Goal: Information Seeking & Learning: Learn about a topic

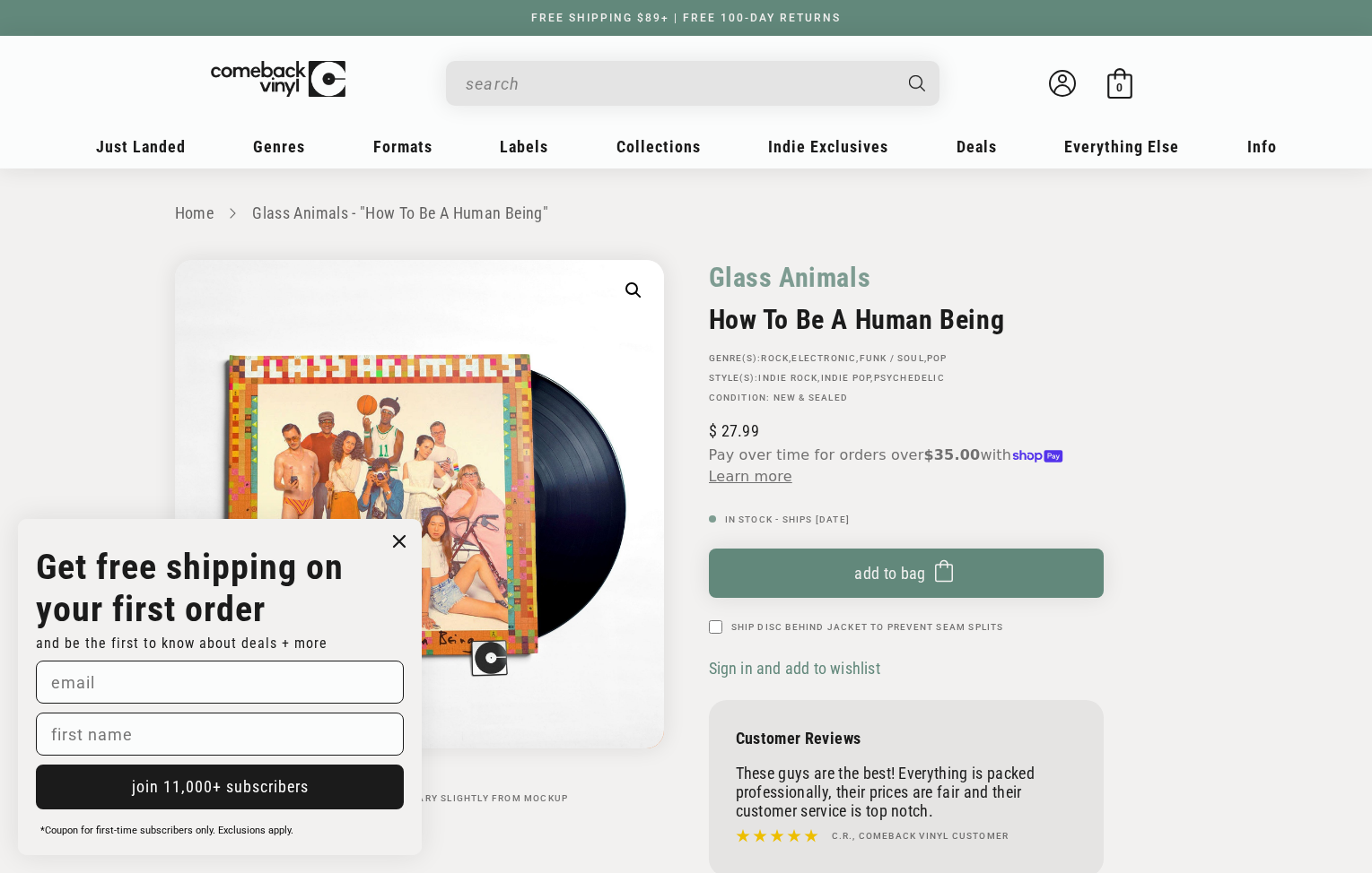
click at [508, 104] on div "Search" at bounding box center [701, 82] width 476 height 43
click at [511, 85] on input "When autocomplete results are available use up and down arrows to review and en…" at bounding box center [678, 84] width 426 height 37
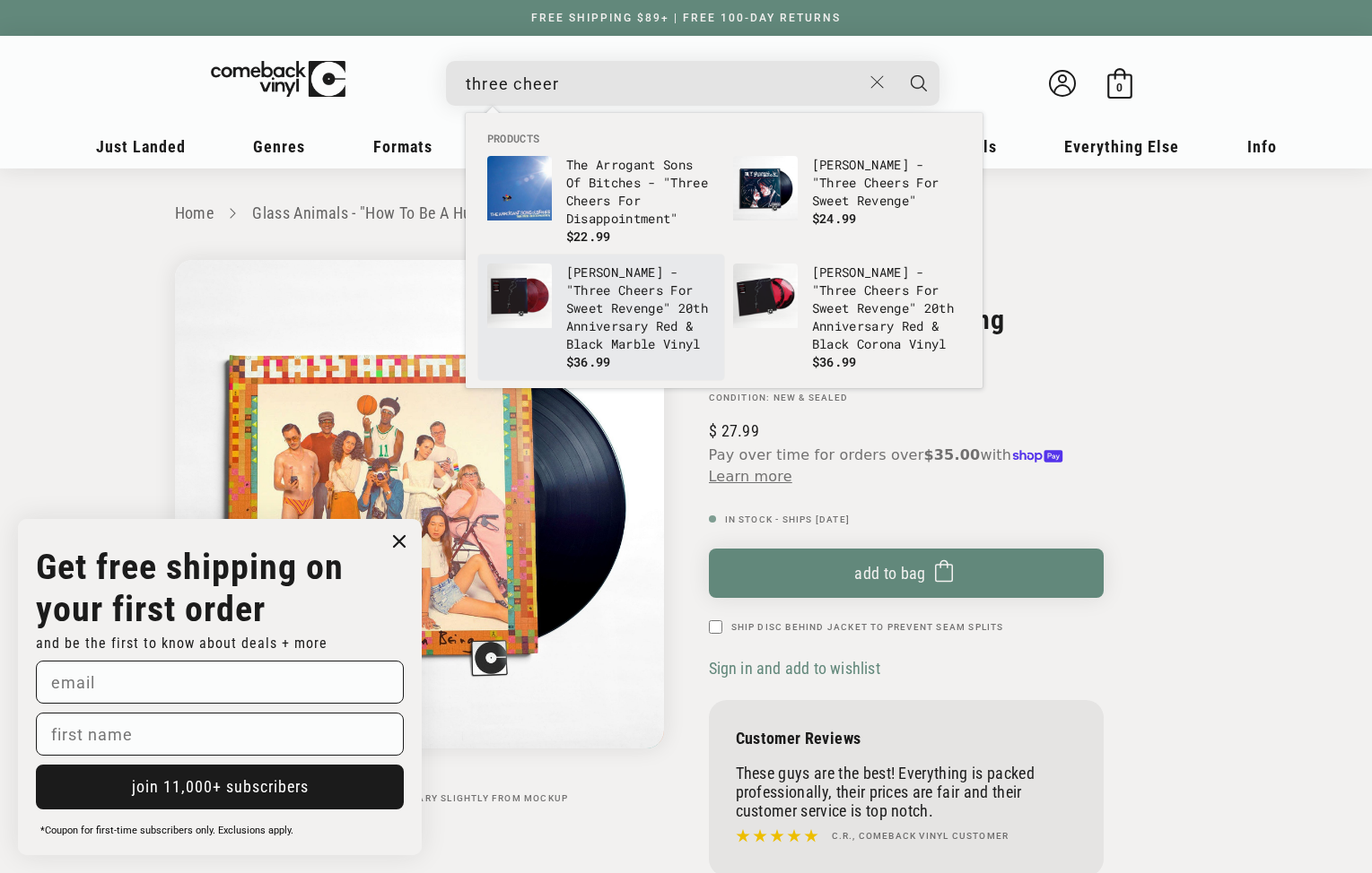
type input "three cheer"
click at [637, 311] on p "My Chemical Romance - " Three Cheer s For Sweet Revenge" 20th Anniversary Red &…" at bounding box center [640, 308] width 149 height 90
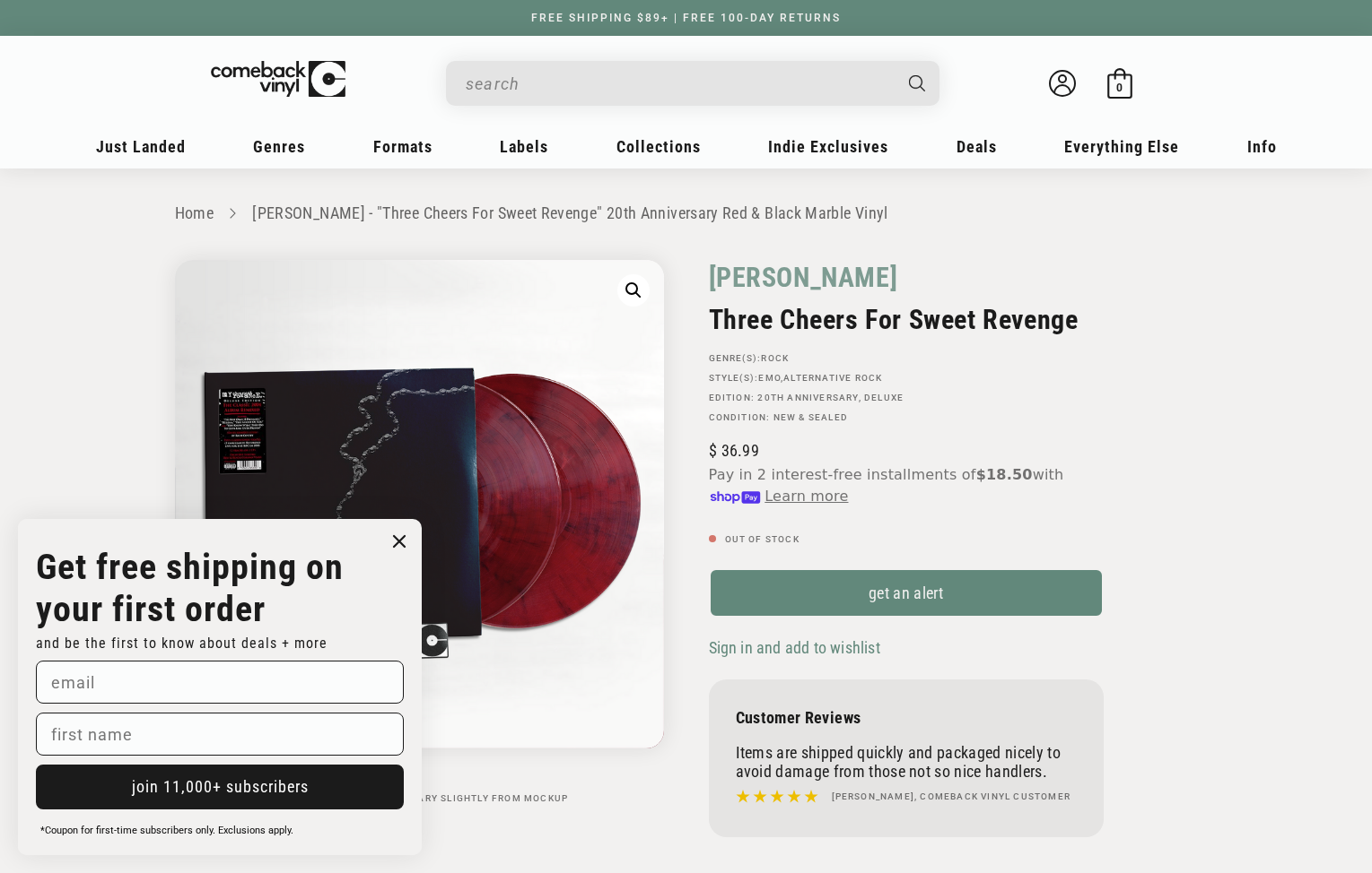
click at [486, 83] on input "When autocomplete results are available use up and down arrows to review and en…" at bounding box center [678, 84] width 426 height 37
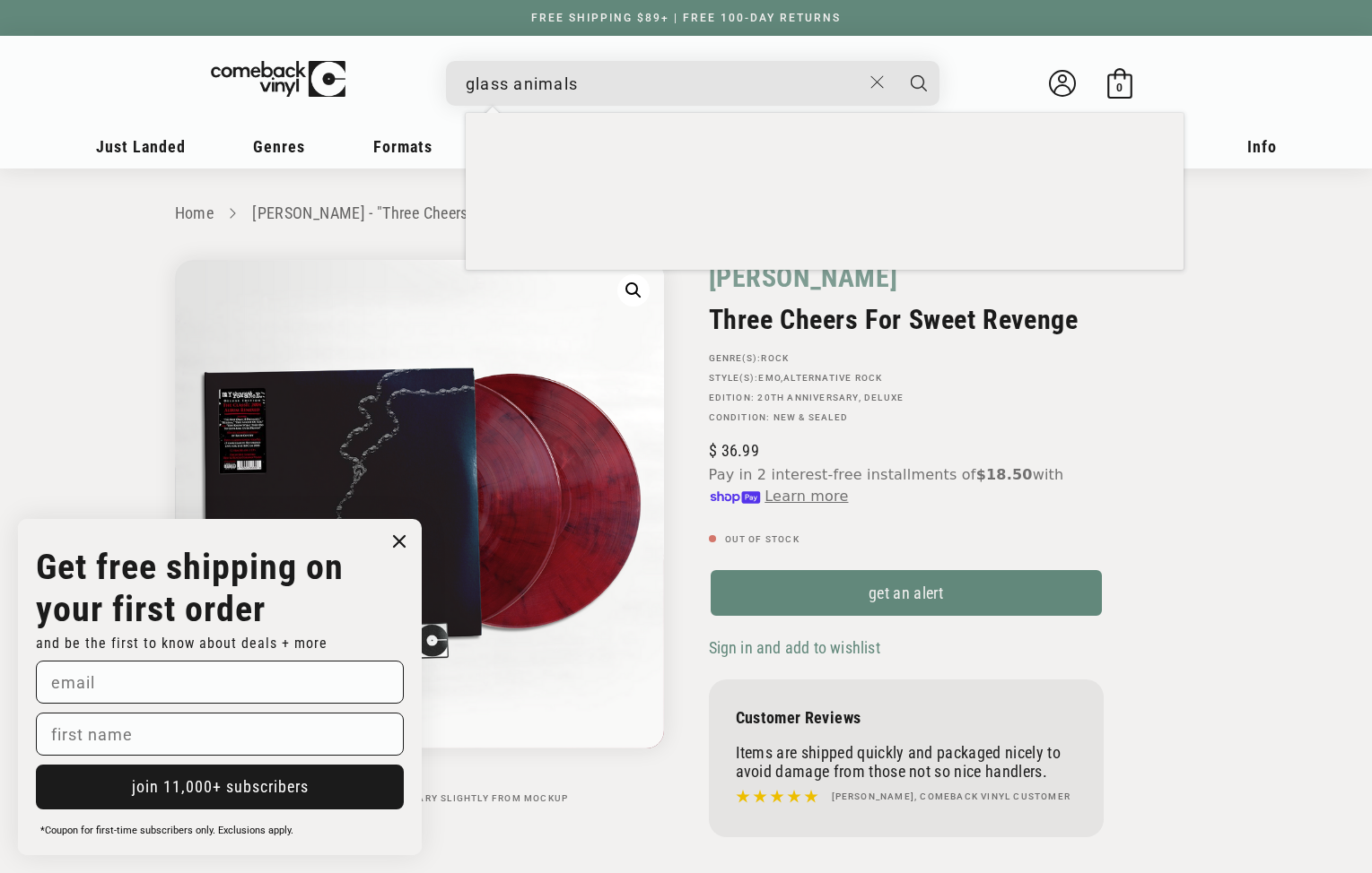
type input "glass animals"
click at [896, 61] on button "Search" at bounding box center [919, 83] width 44 height 44
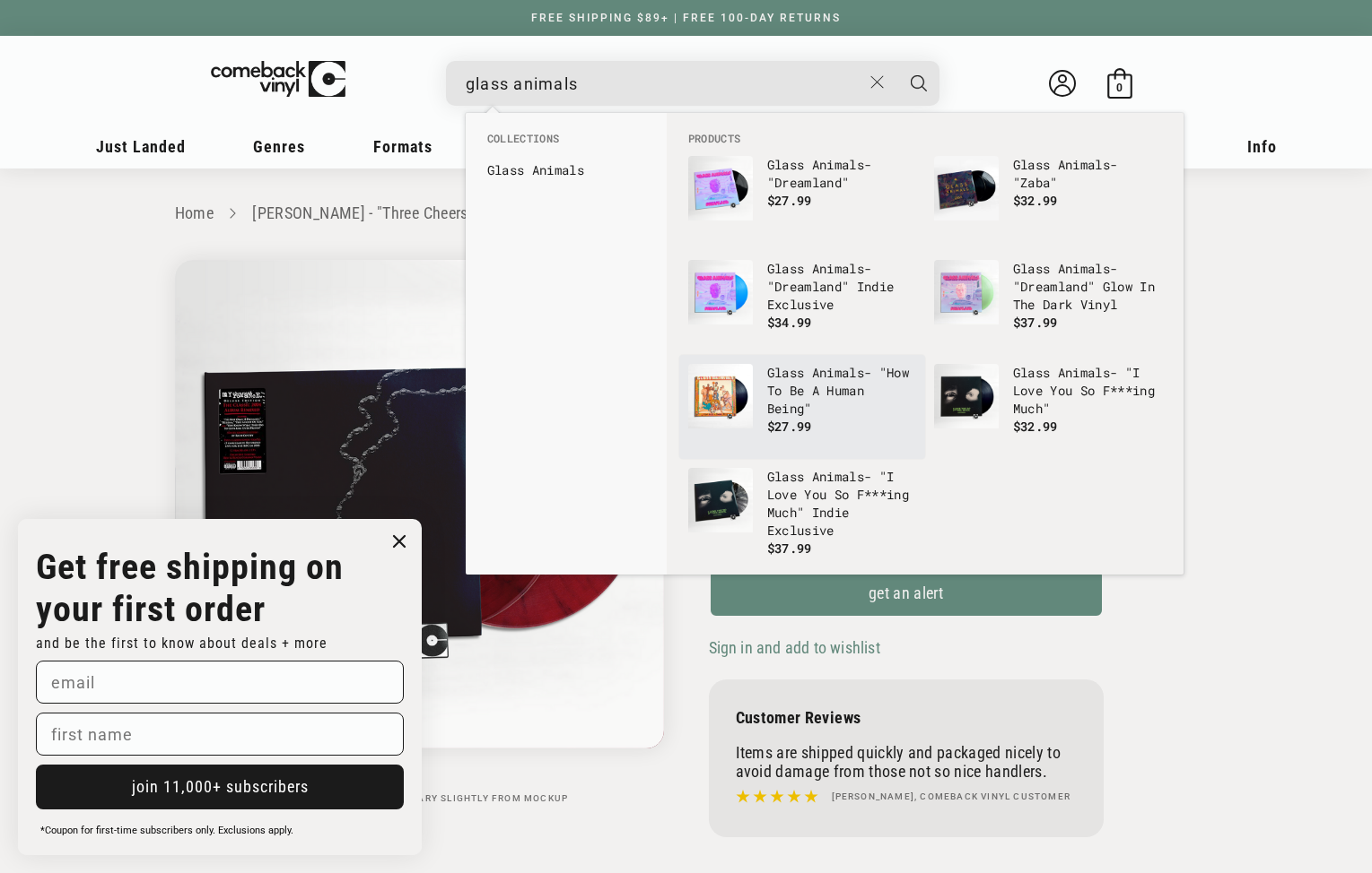
click at [789, 370] on b "Glass" at bounding box center [785, 373] width 38 height 17
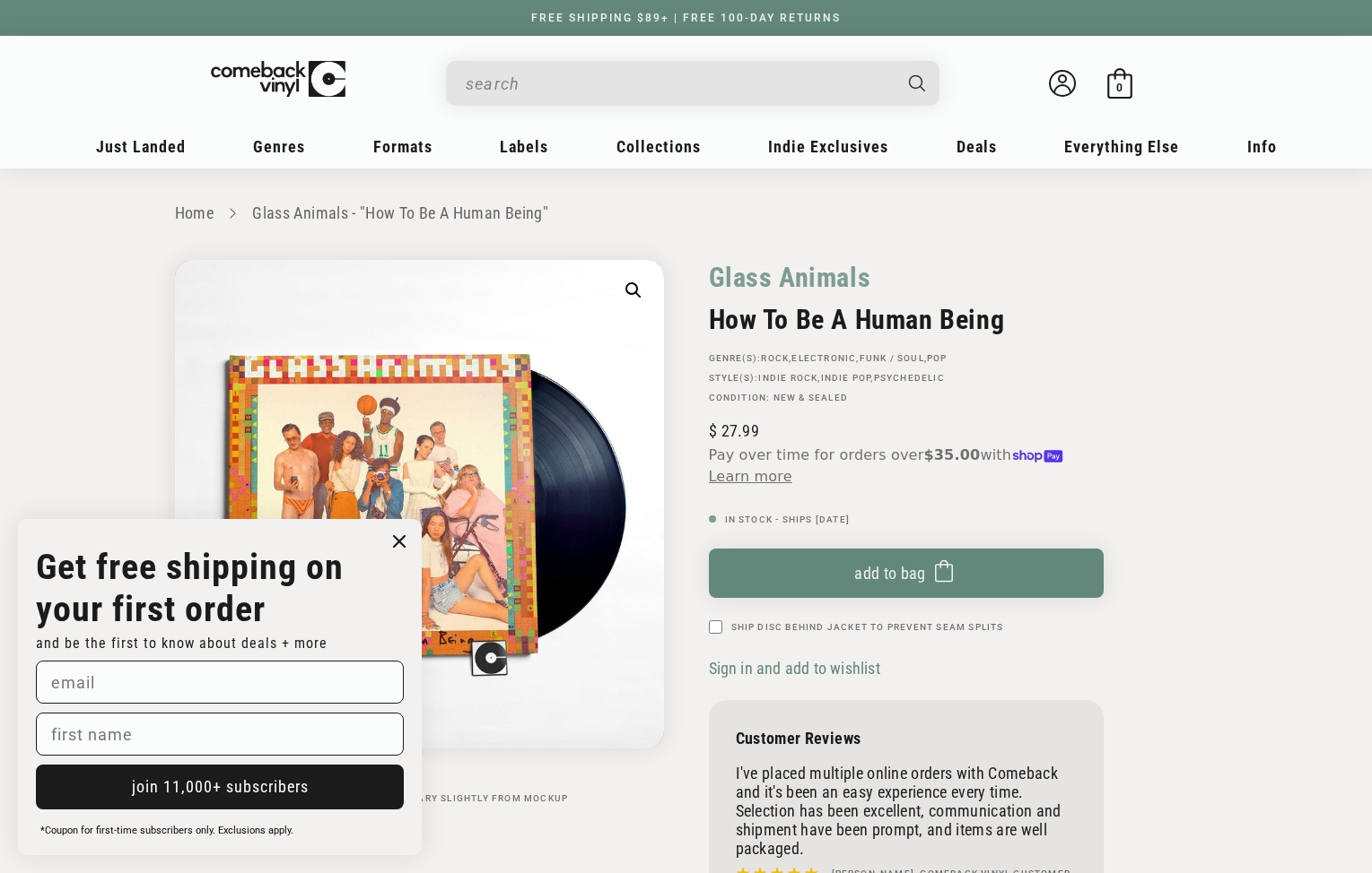
click at [503, 86] on input "When autocomplete results are available use up and down arrows to review and en…" at bounding box center [678, 84] width 426 height 37
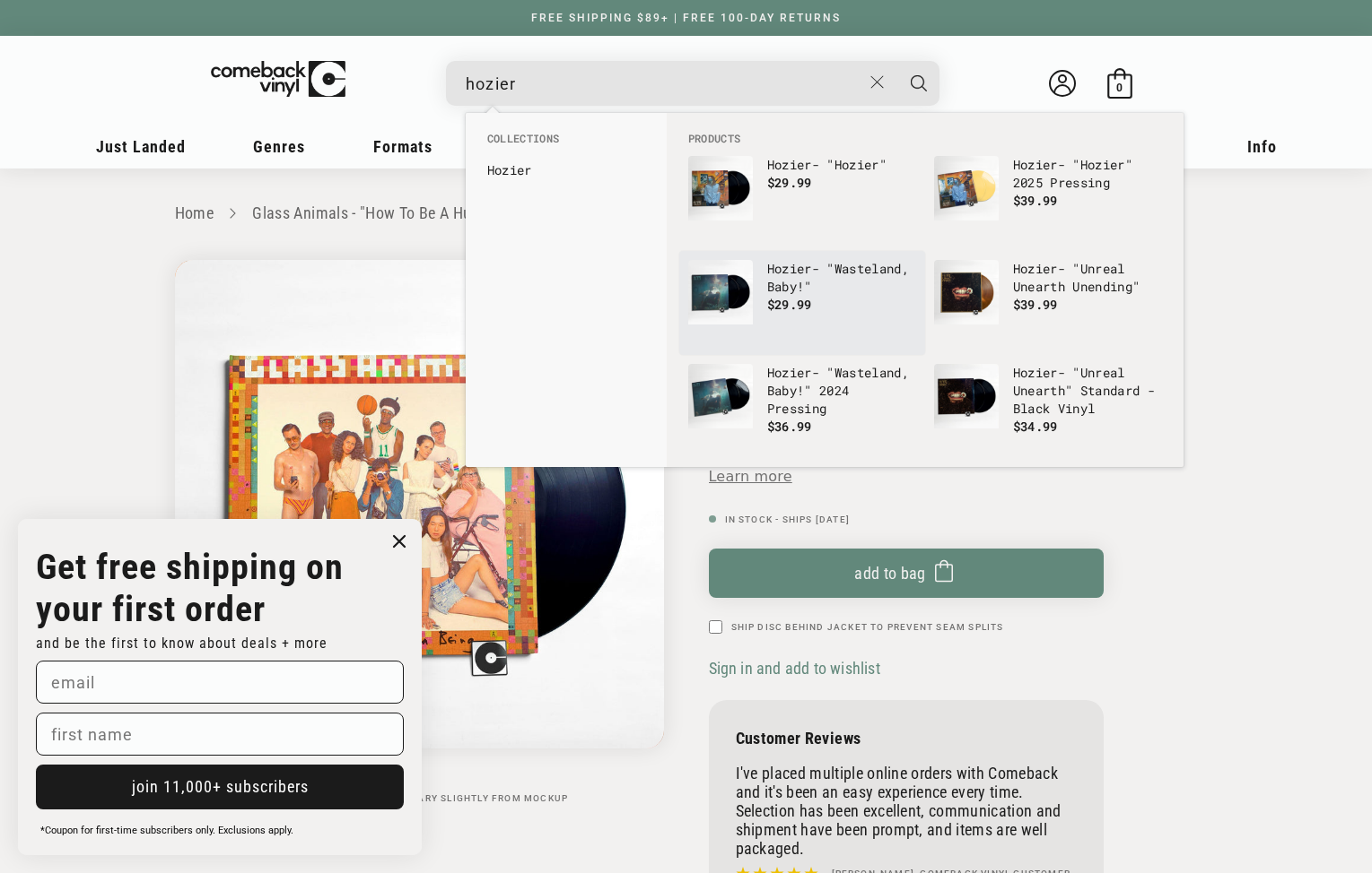
type input "hozier"
click at [748, 291] on img "Products" at bounding box center [721, 292] width 65 height 65
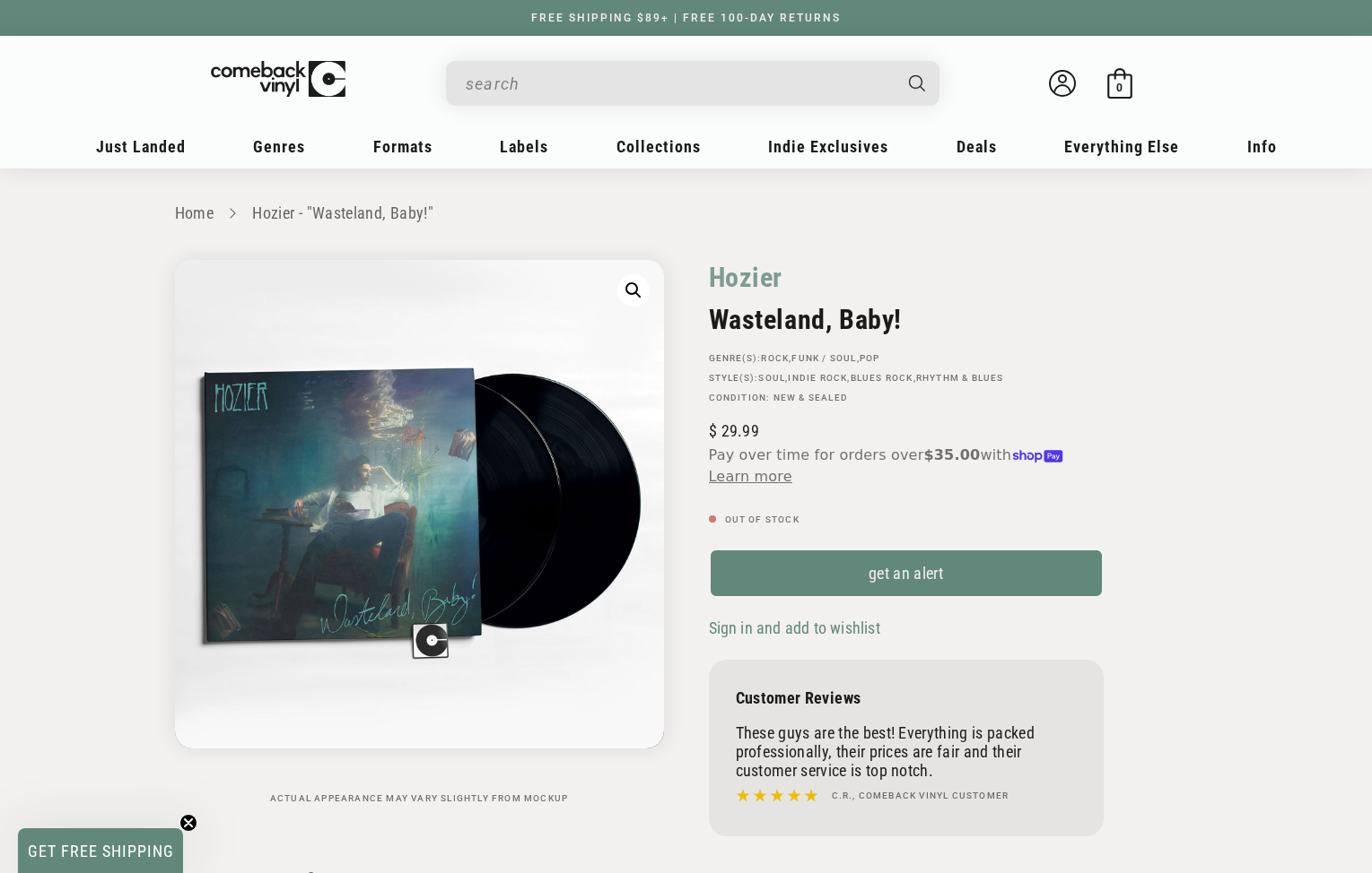
click at [568, 94] on input "When autocomplete results are available use up and down arrows to review and en…" at bounding box center [678, 84] width 426 height 37
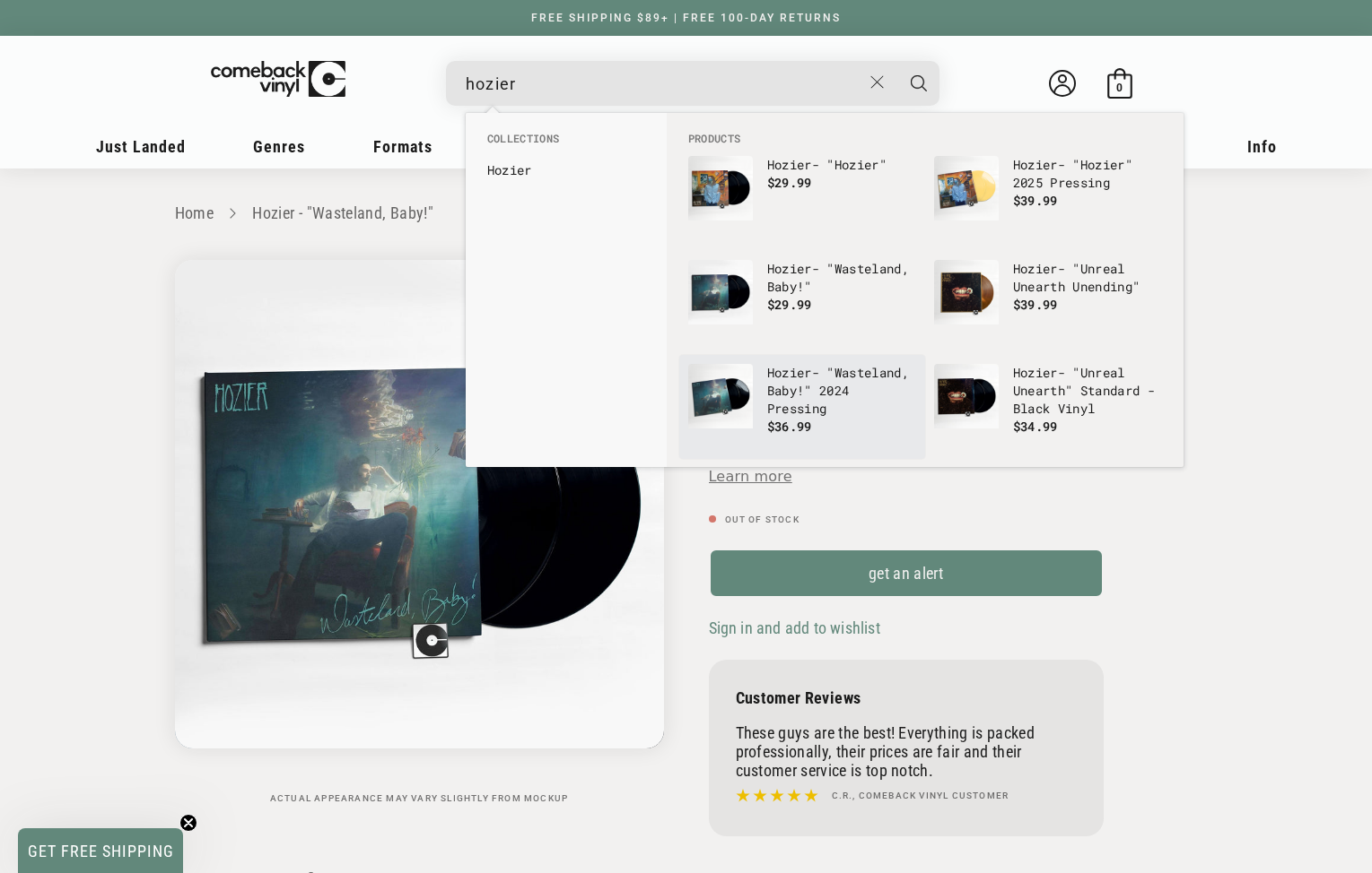
type input "hozier"
click at [785, 398] on p "Hozier - "Wasteland, Baby!" 2024 Pressing" at bounding box center [841, 391] width 149 height 54
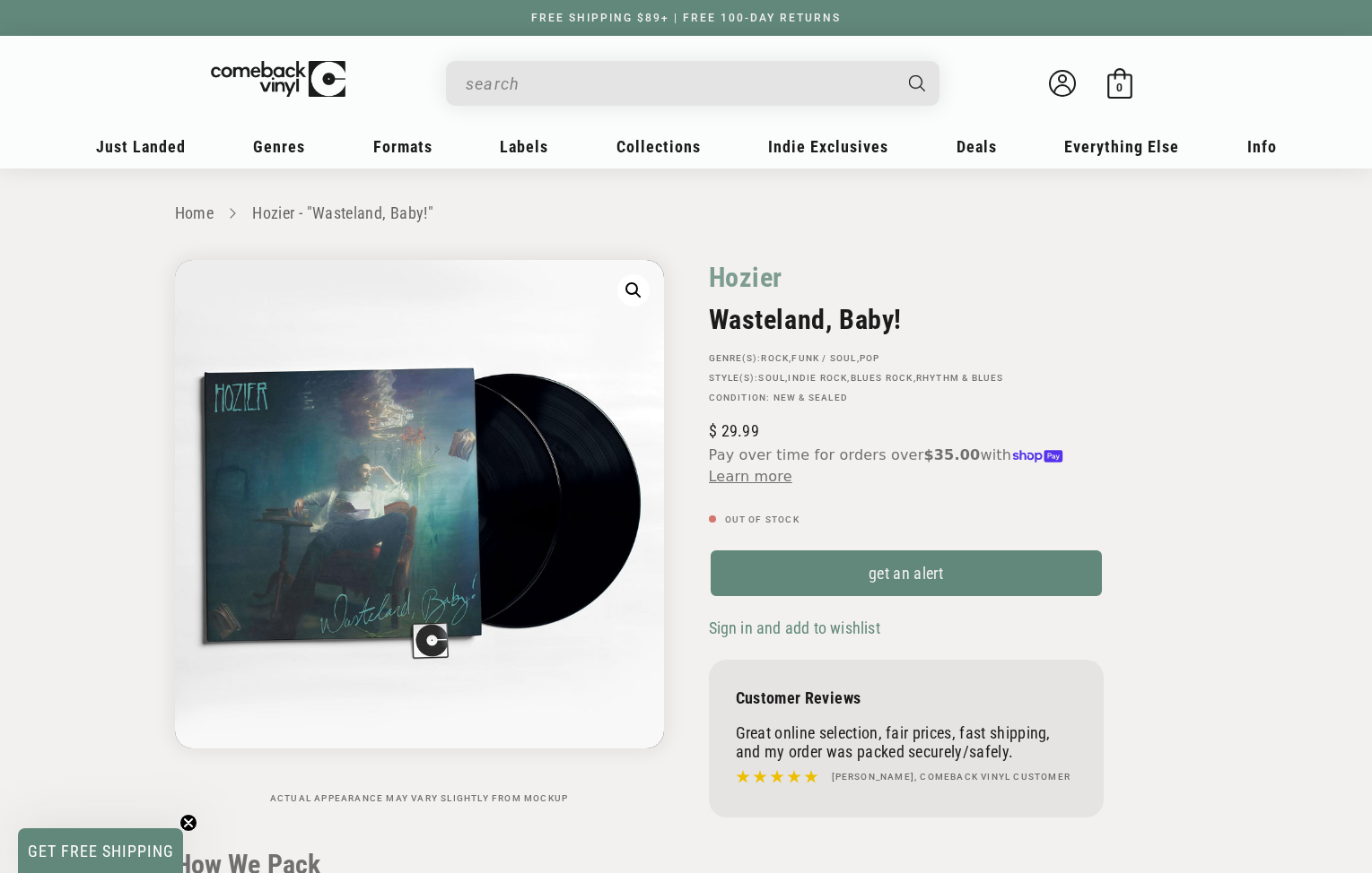
click at [540, 90] on input "When autocomplete results are available use up and down arrows to review and en…" at bounding box center [678, 84] width 426 height 37
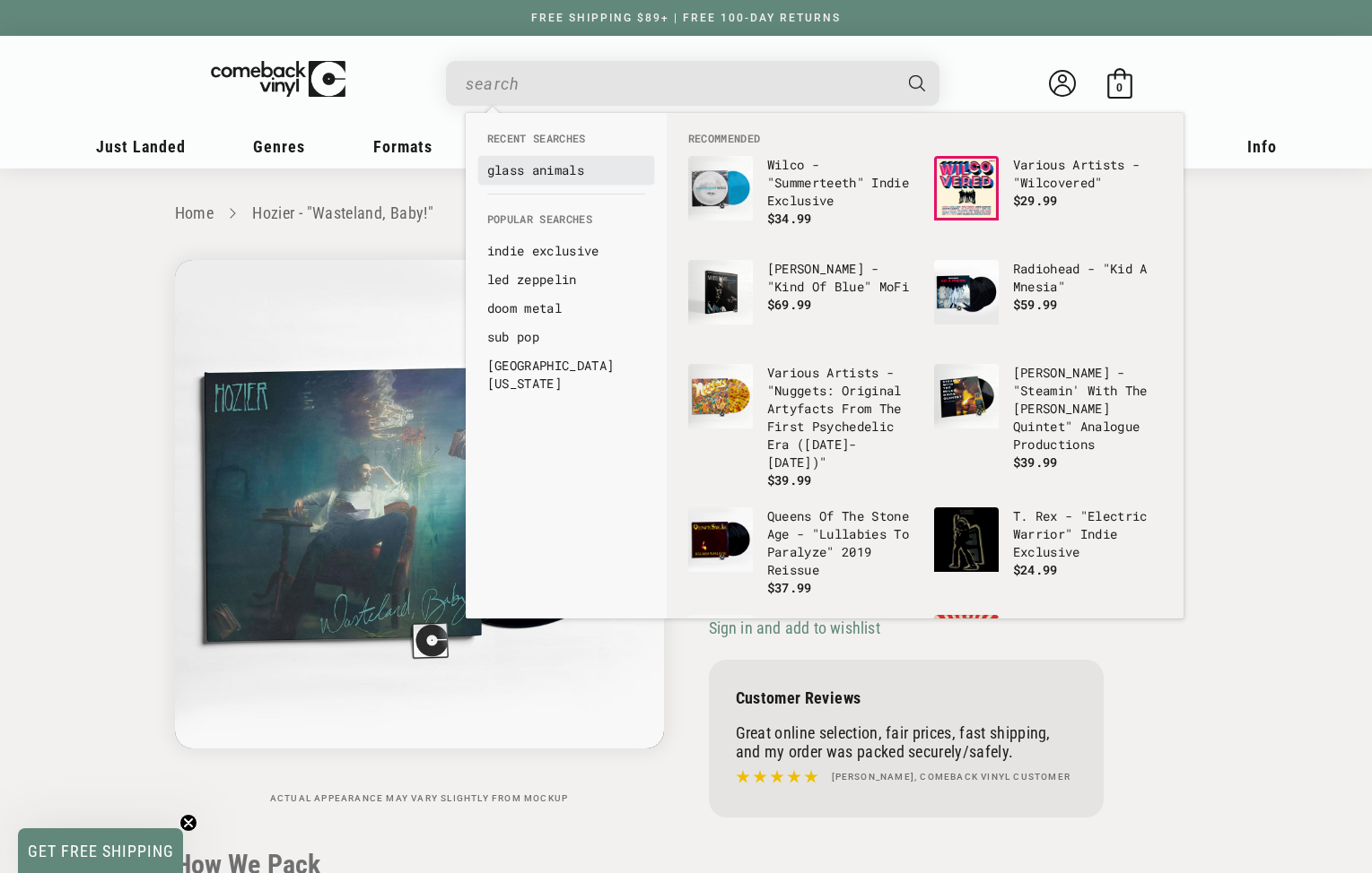
click at [546, 179] on li "glass animals" at bounding box center [566, 170] width 176 height 29
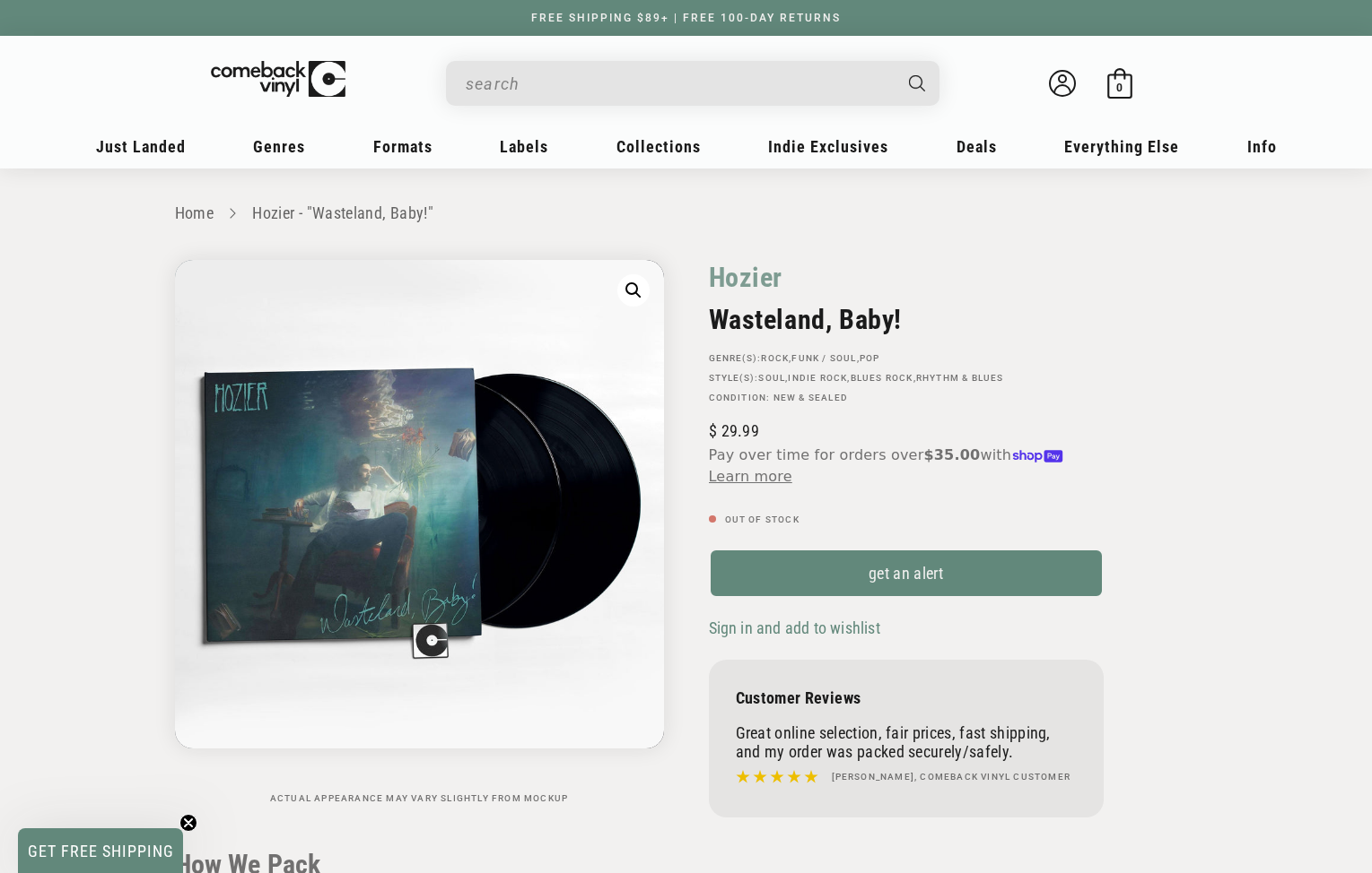
click at [525, 99] on input "When autocomplete results are available use up and down arrows to review and en…" at bounding box center [678, 84] width 426 height 37
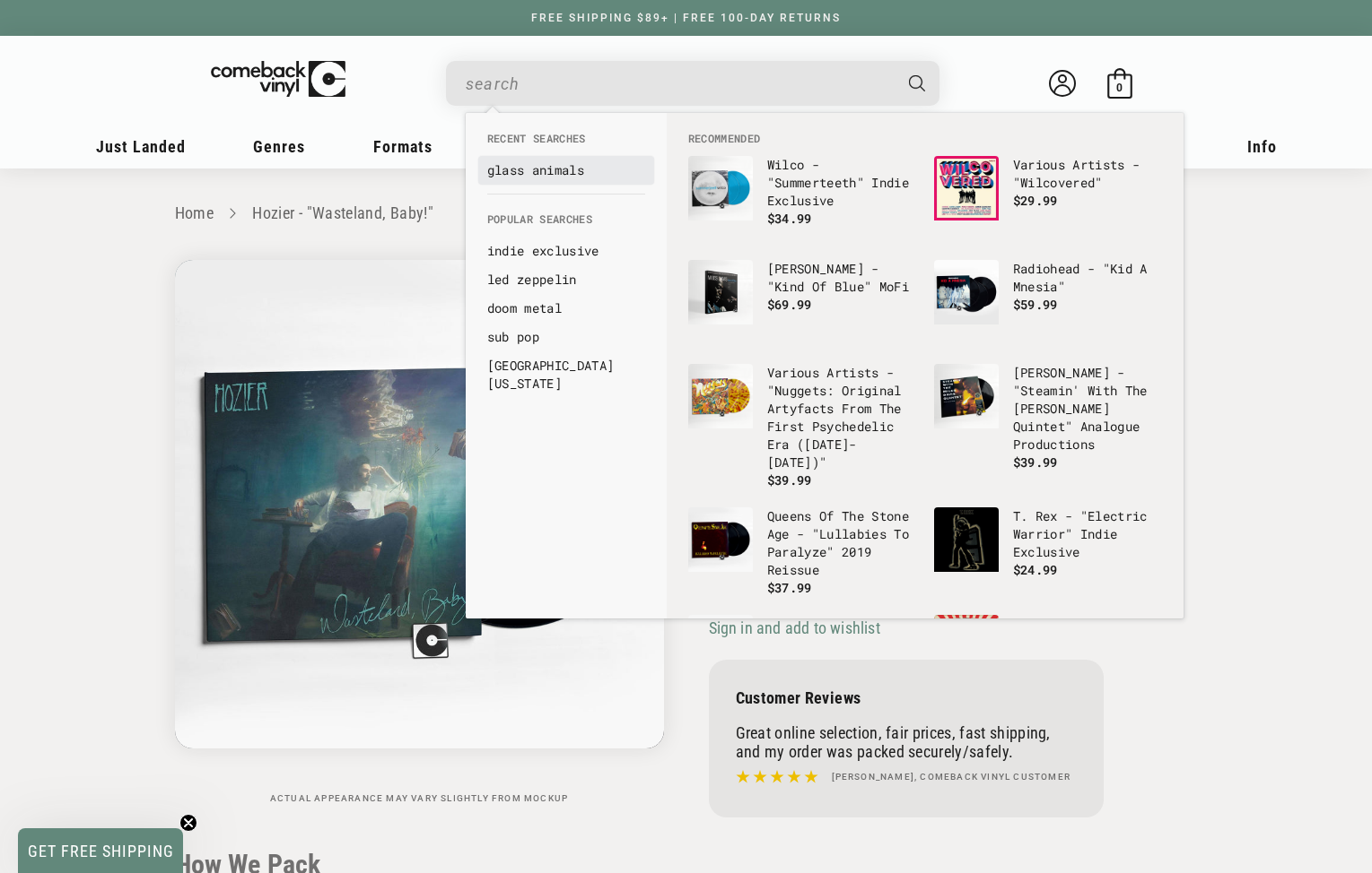
click at [601, 167] on link "glass animals" at bounding box center [566, 170] width 158 height 18
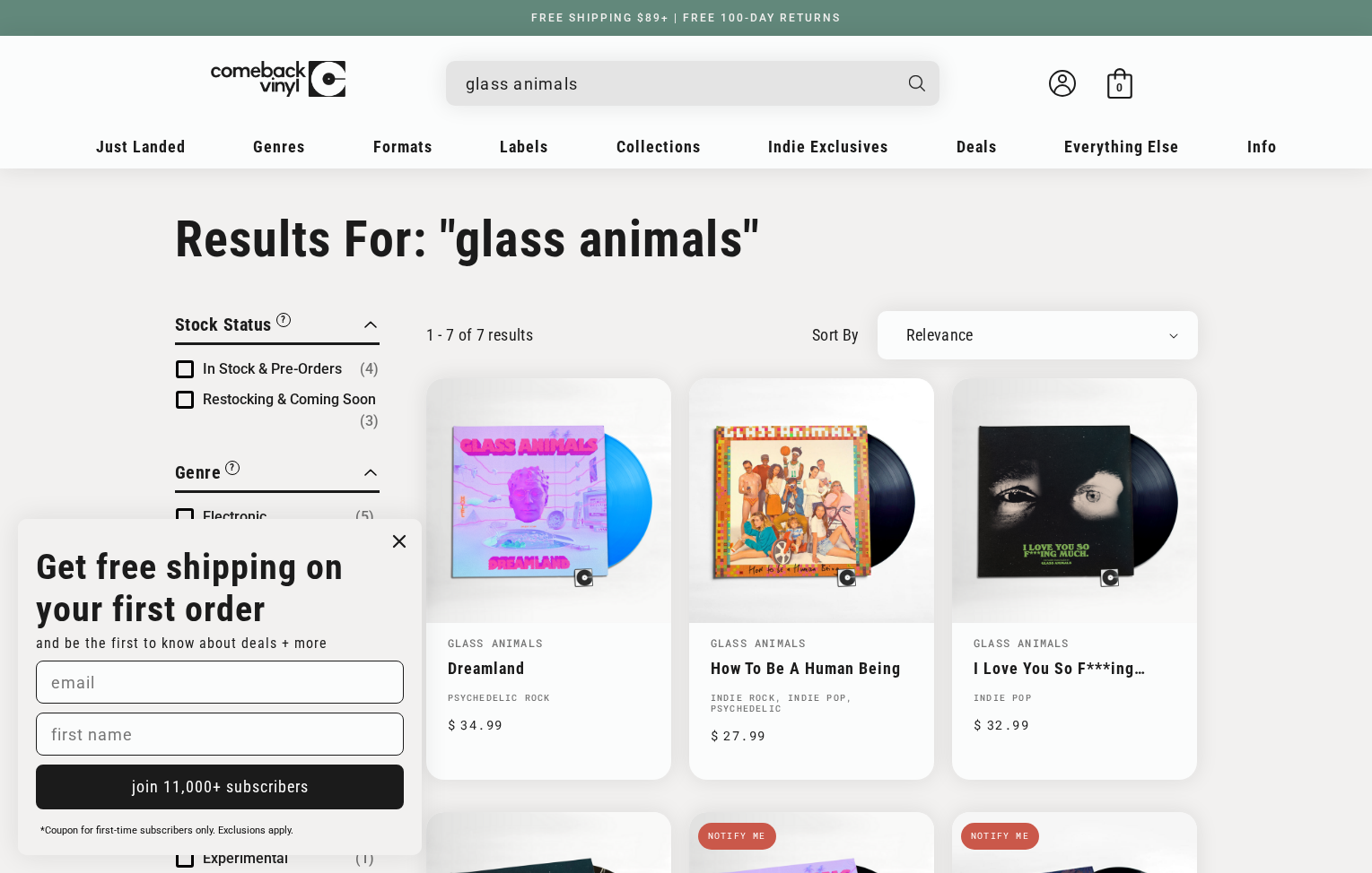
click at [584, 91] on input "glass animals" at bounding box center [678, 84] width 426 height 37
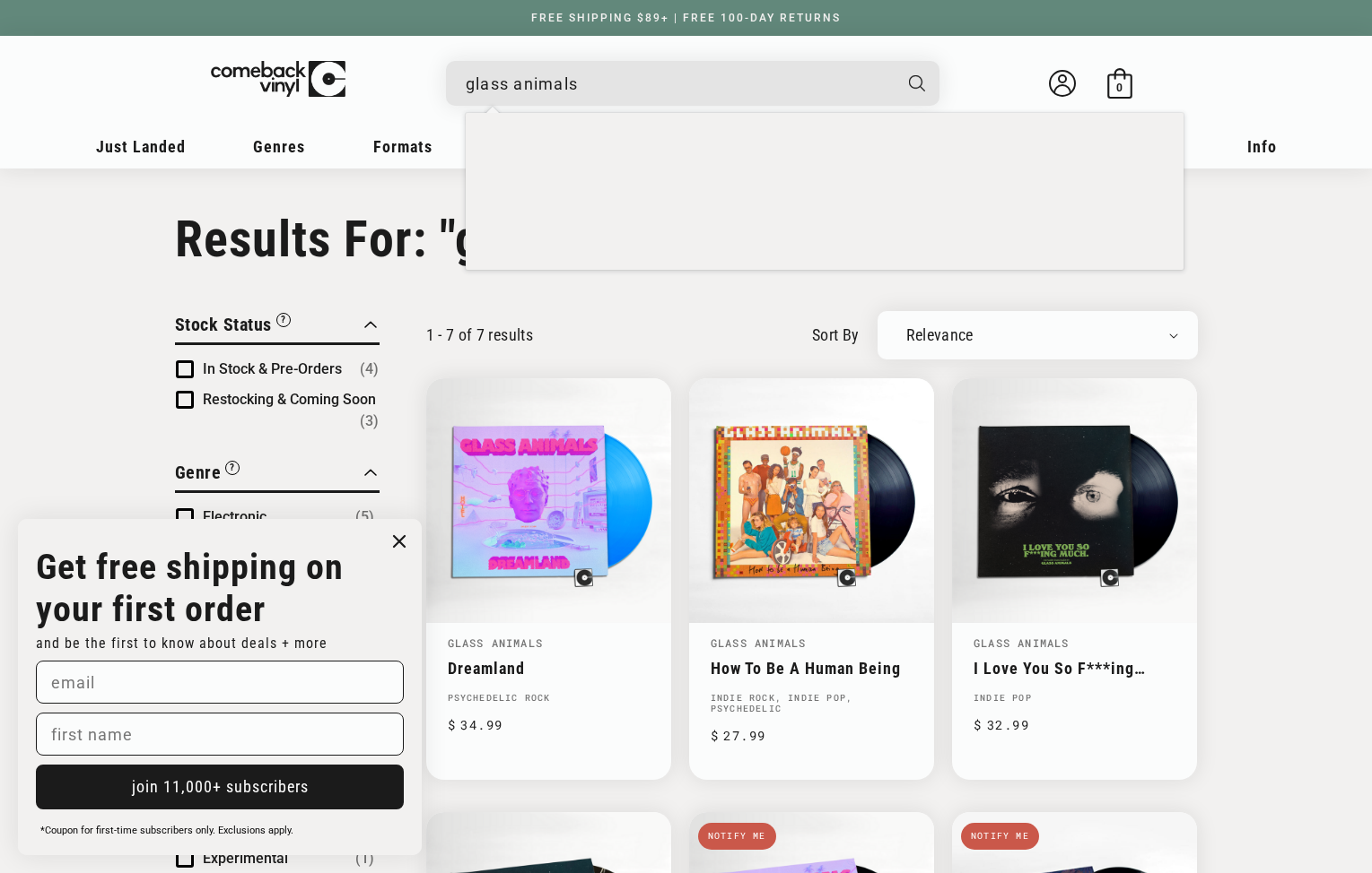
click at [584, 91] on input "glass animals" at bounding box center [678, 84] width 426 height 37
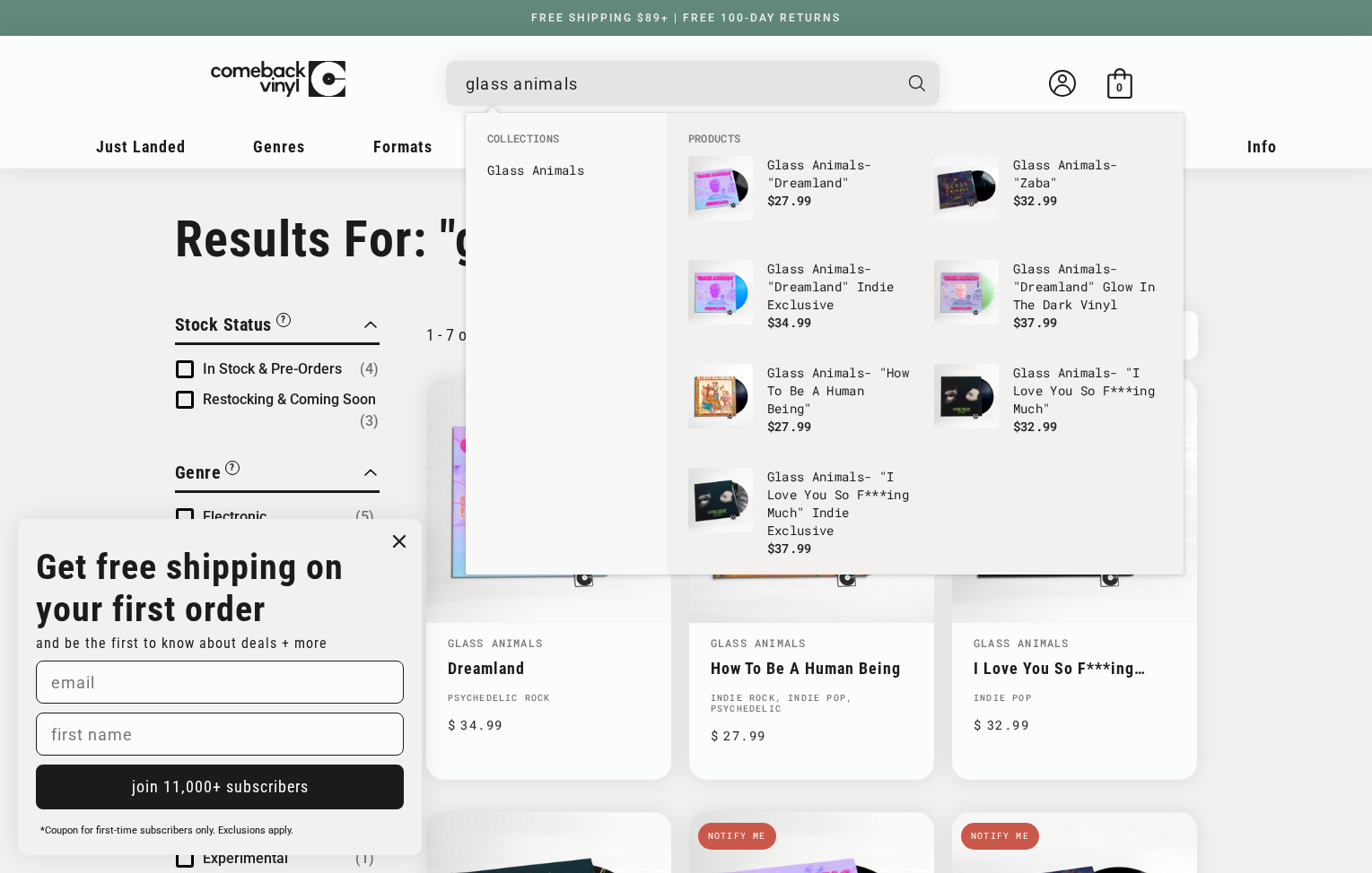
click at [584, 91] on input "glass animals" at bounding box center [678, 84] width 426 height 37
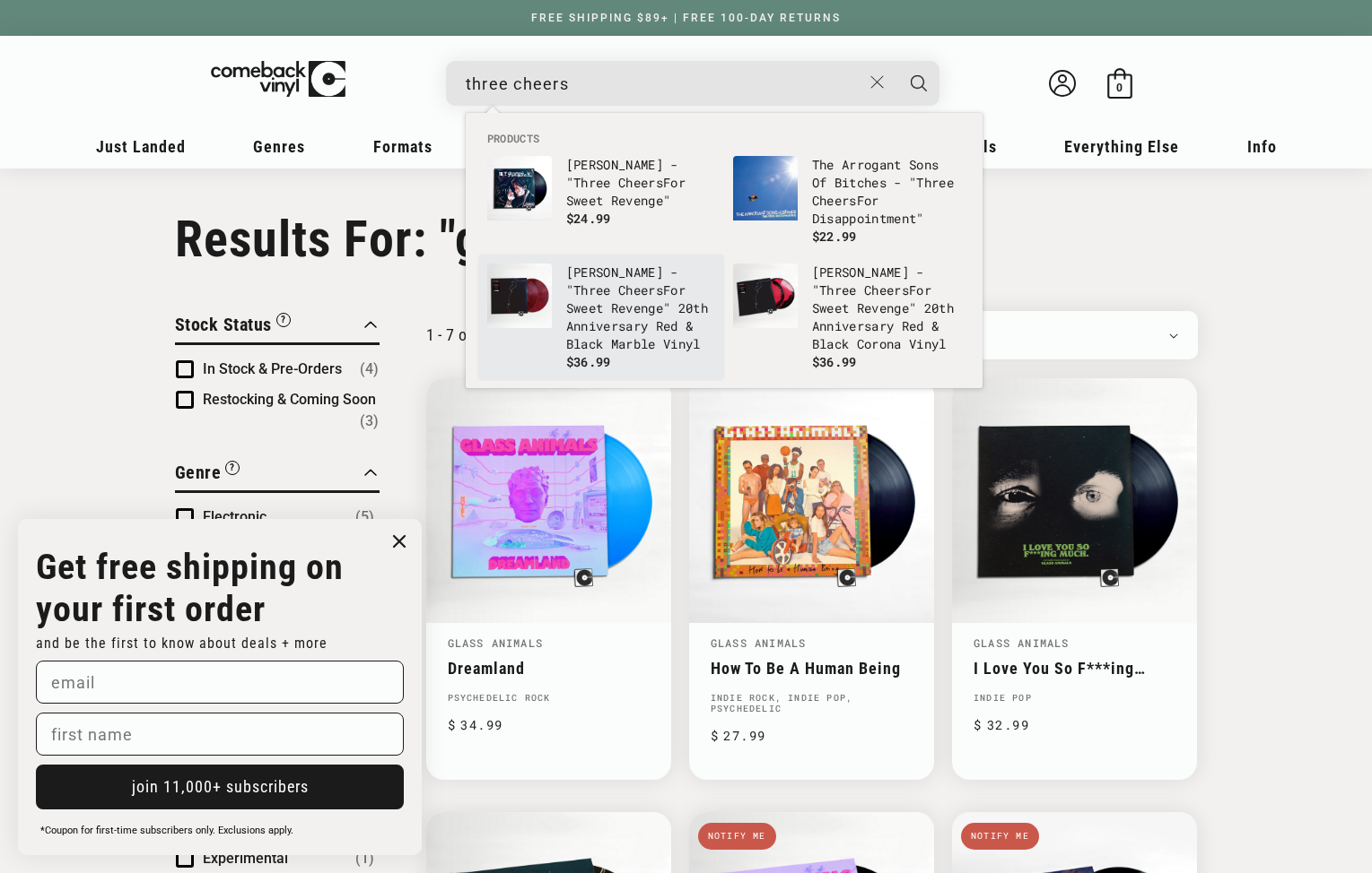
type input "three cheers"
click at [611, 289] on b "Three" at bounding box center [592, 289] width 38 height 17
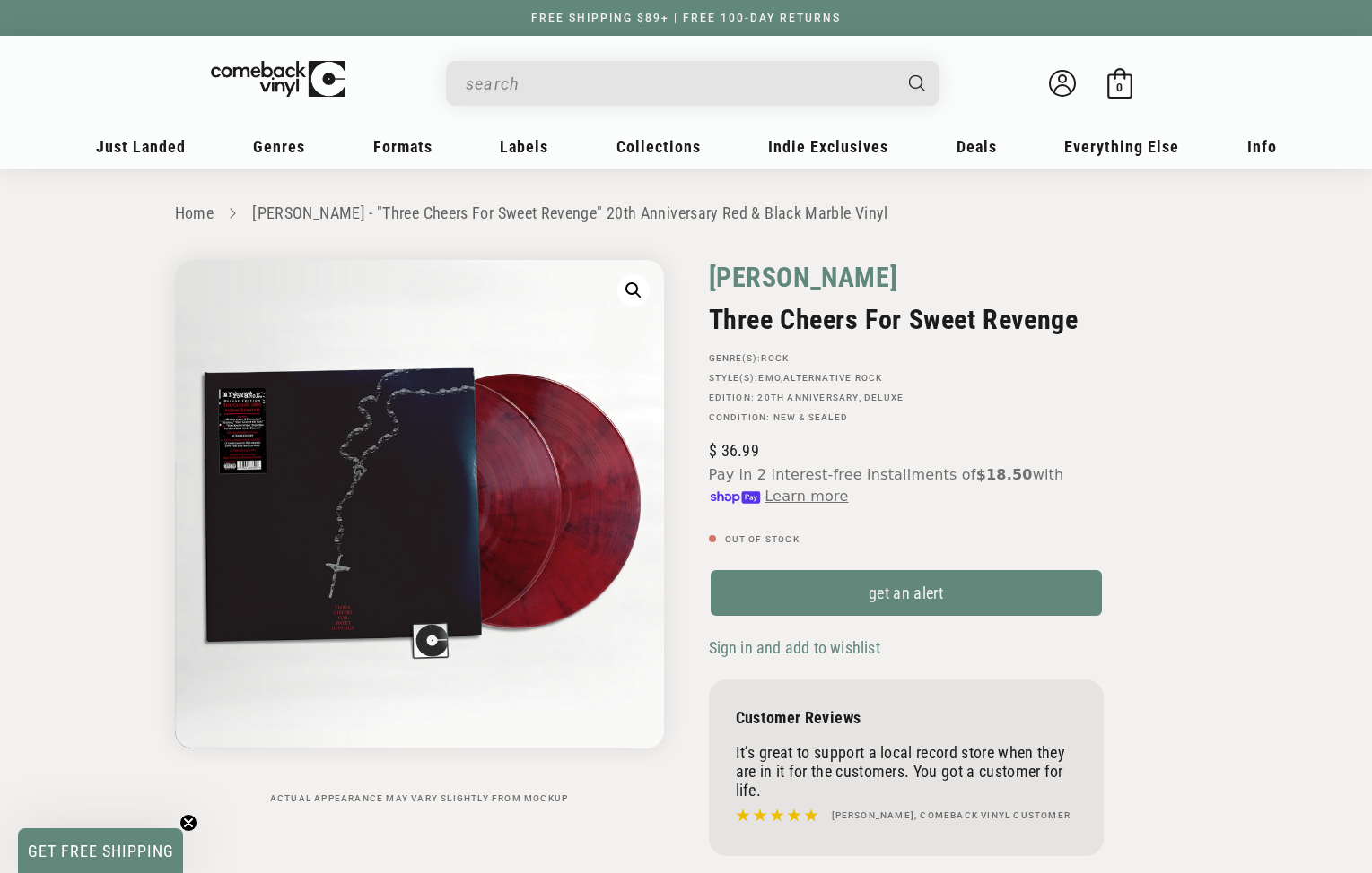
click at [756, 273] on link "[PERSON_NAME]" at bounding box center [803, 277] width 190 height 35
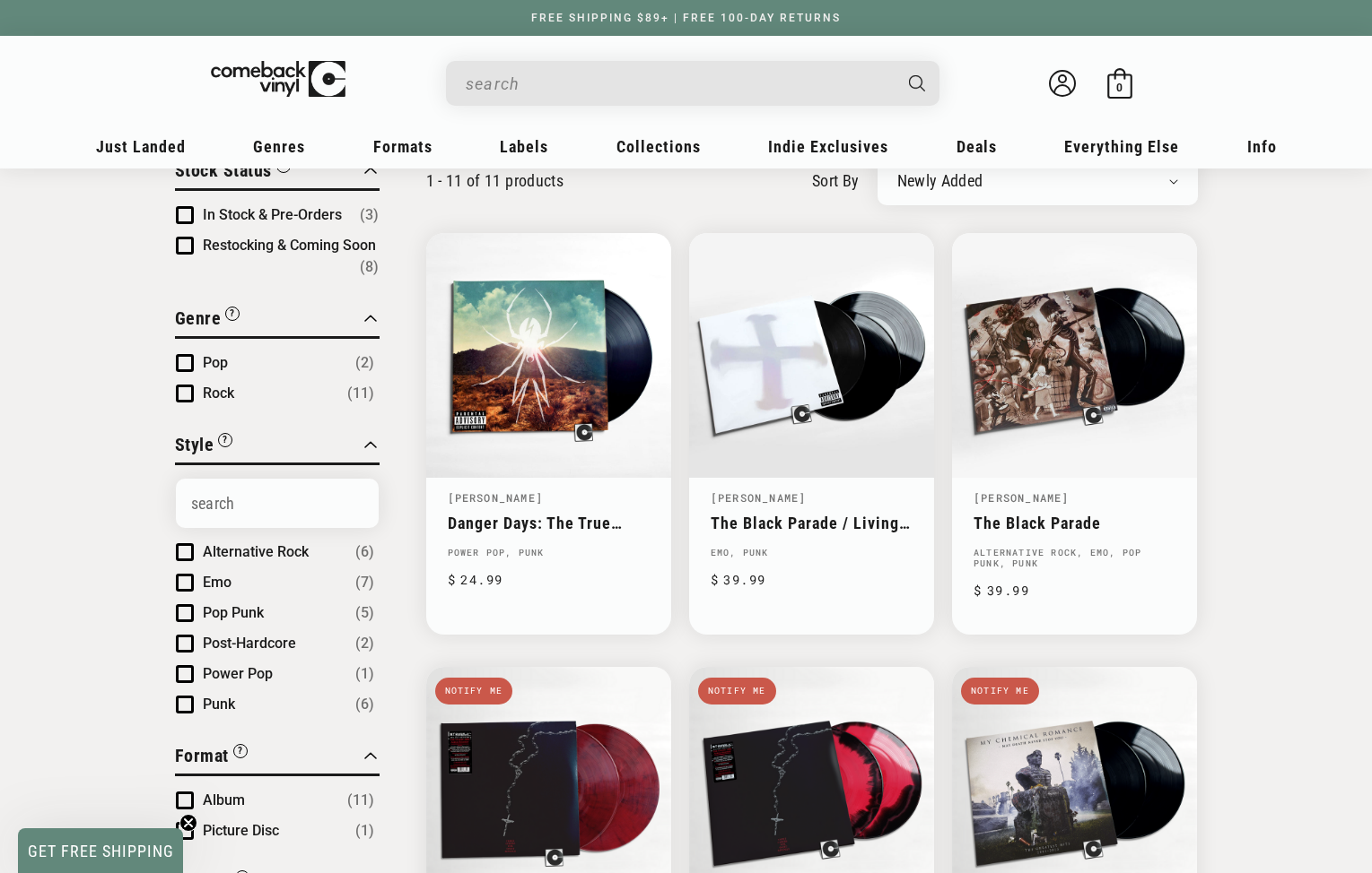
scroll to position [139, 0]
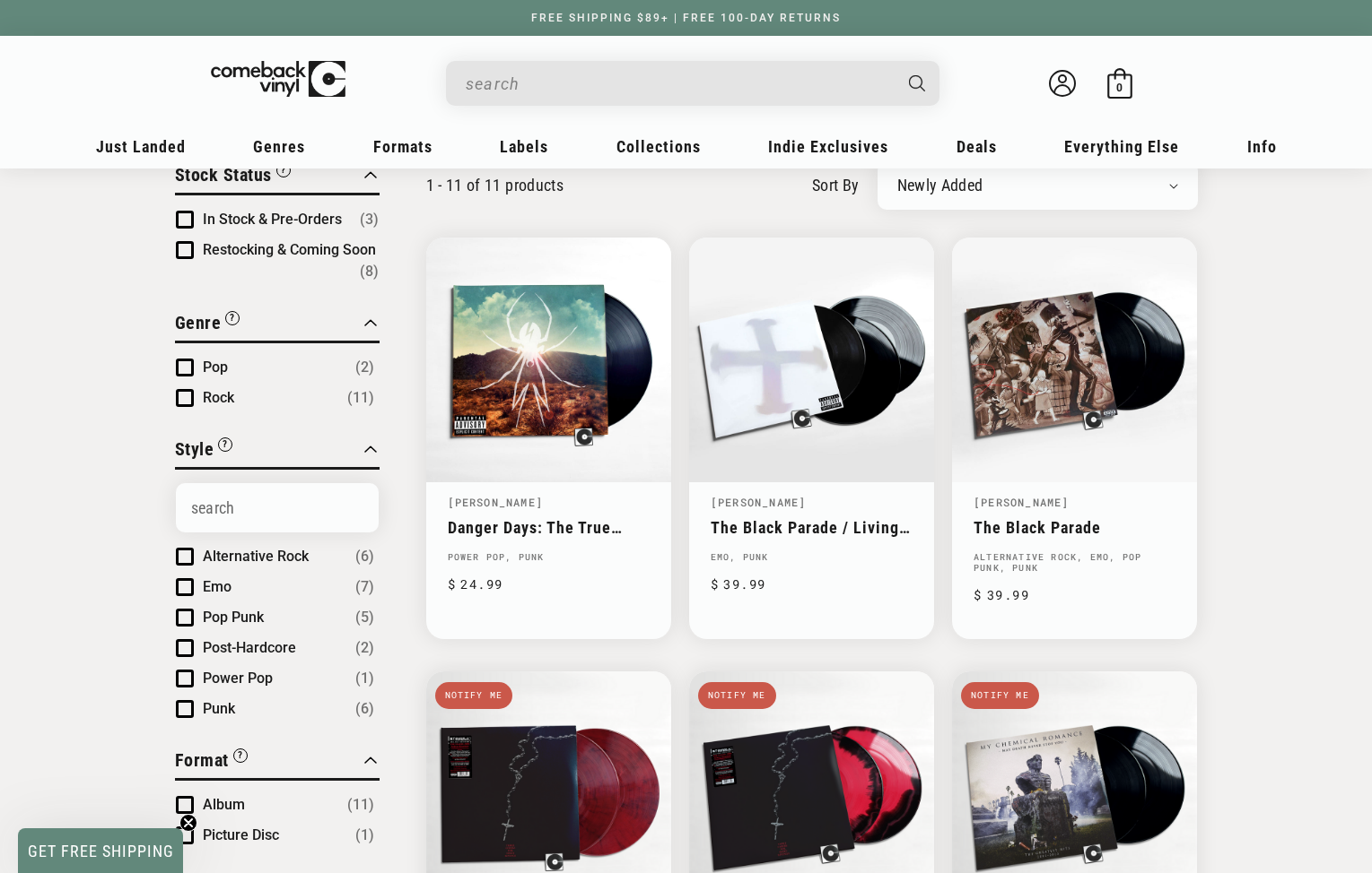
click at [529, 81] on input "When autocomplete results are available use up and down arrows to review and en…" at bounding box center [678, 84] width 426 height 37
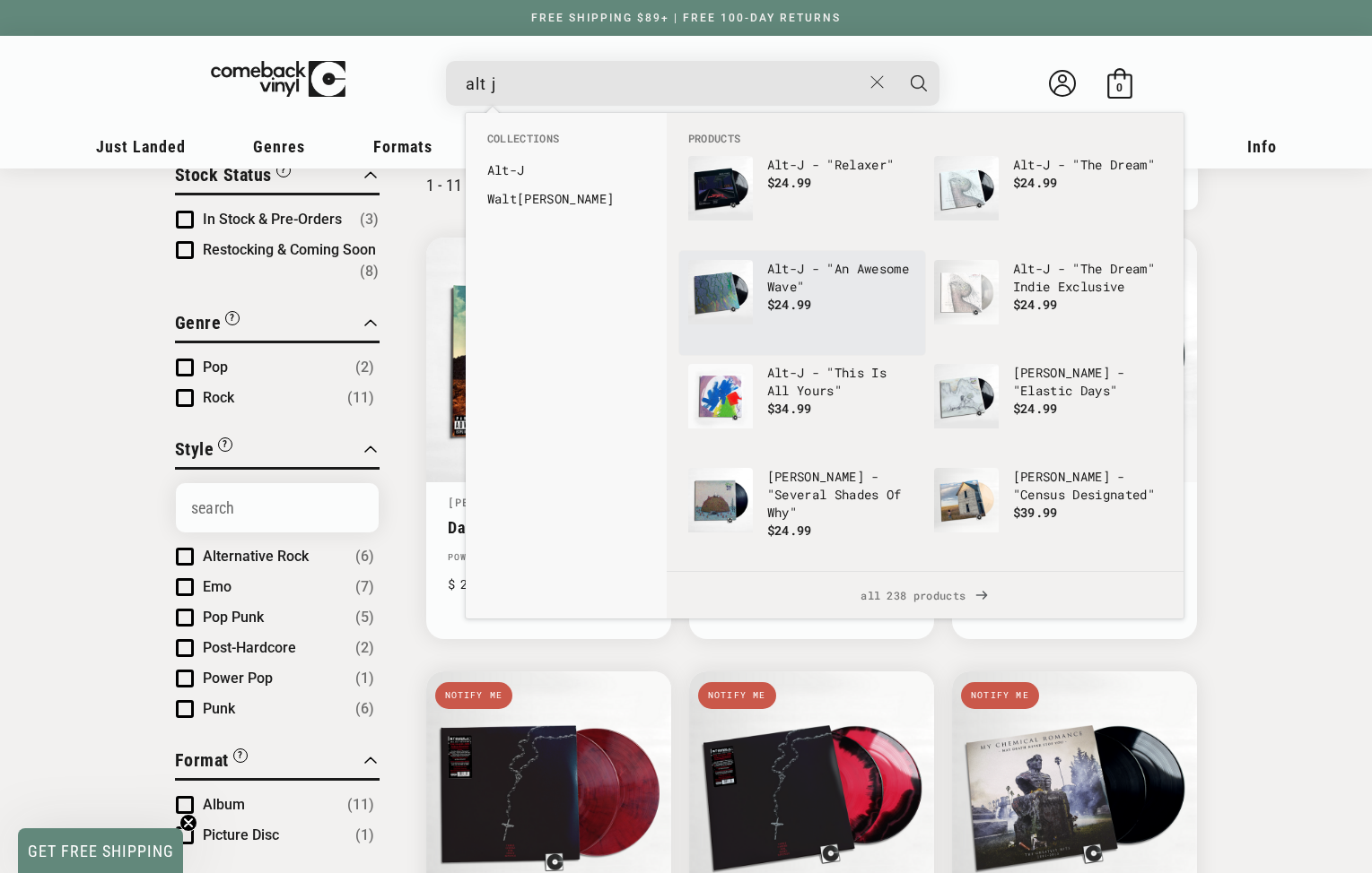
type input "alt j"
click at [773, 285] on p "Alt -J - "An Awesome Wave"" at bounding box center [841, 277] width 149 height 36
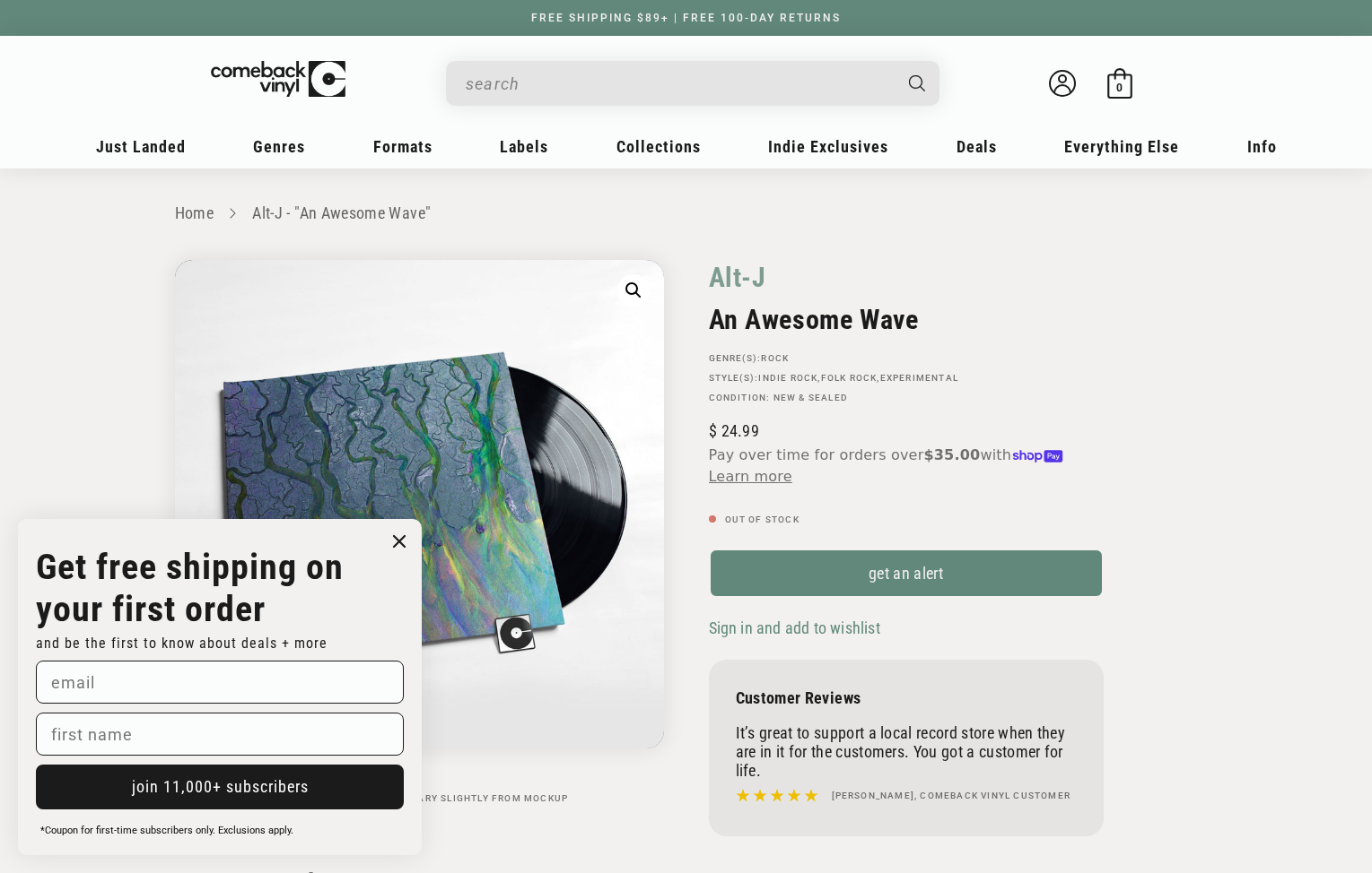
click at [497, 68] on input "When autocomplete results are available use up and down arrows to review and en…" at bounding box center [678, 84] width 426 height 37
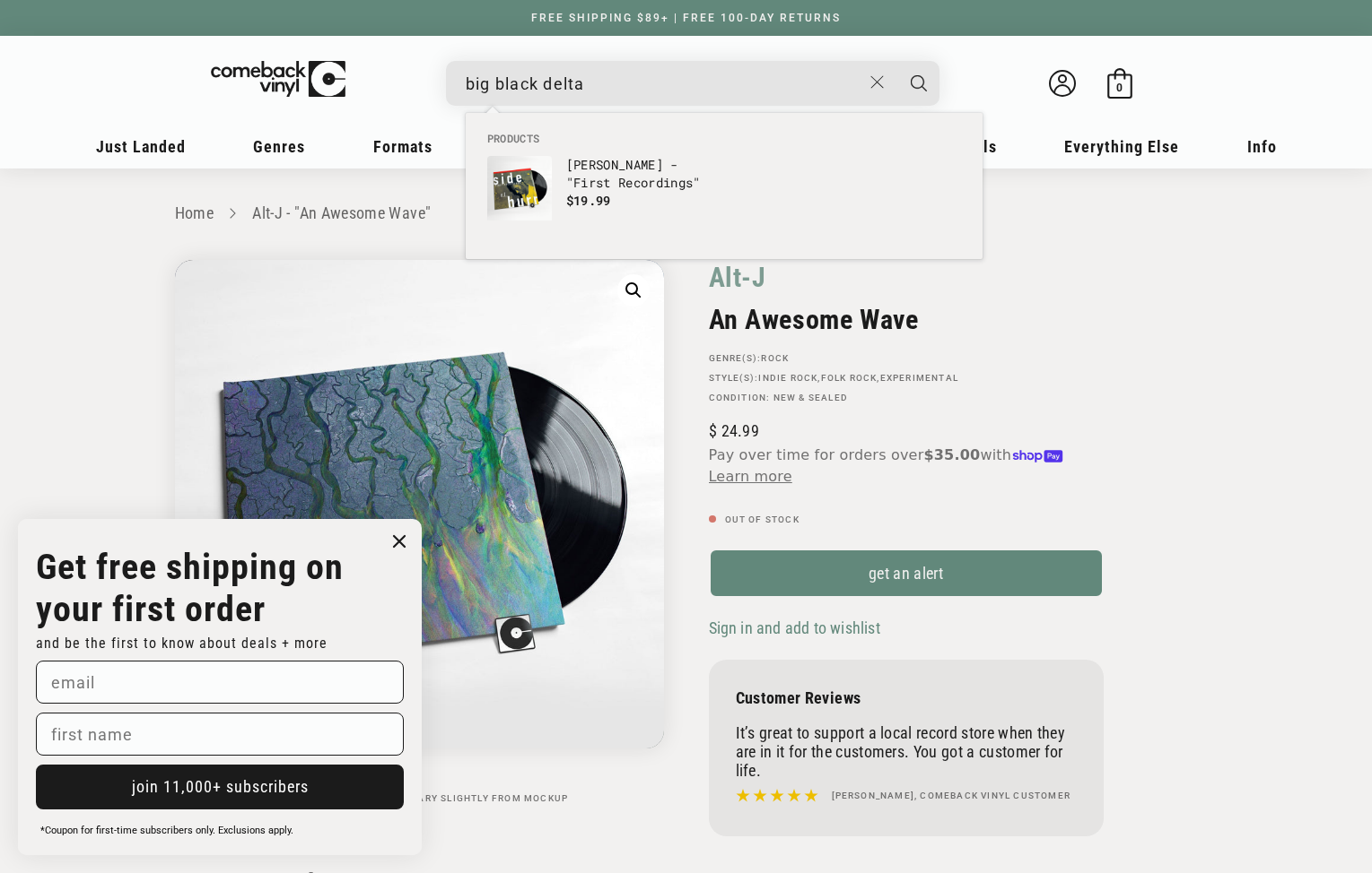
type input "big black delta"
click at [896, 61] on button "Search" at bounding box center [919, 83] width 44 height 44
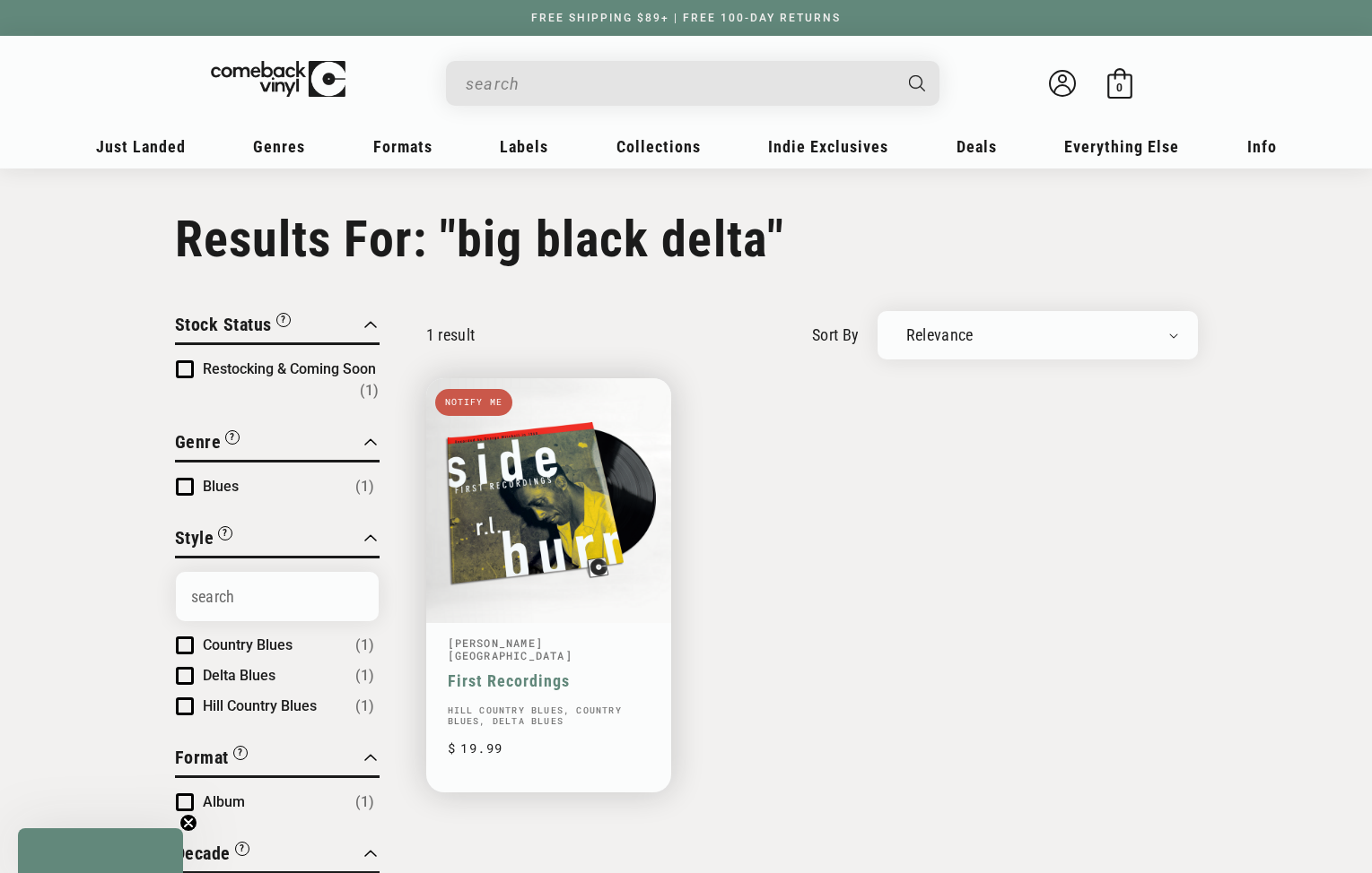
type input "big black delta"
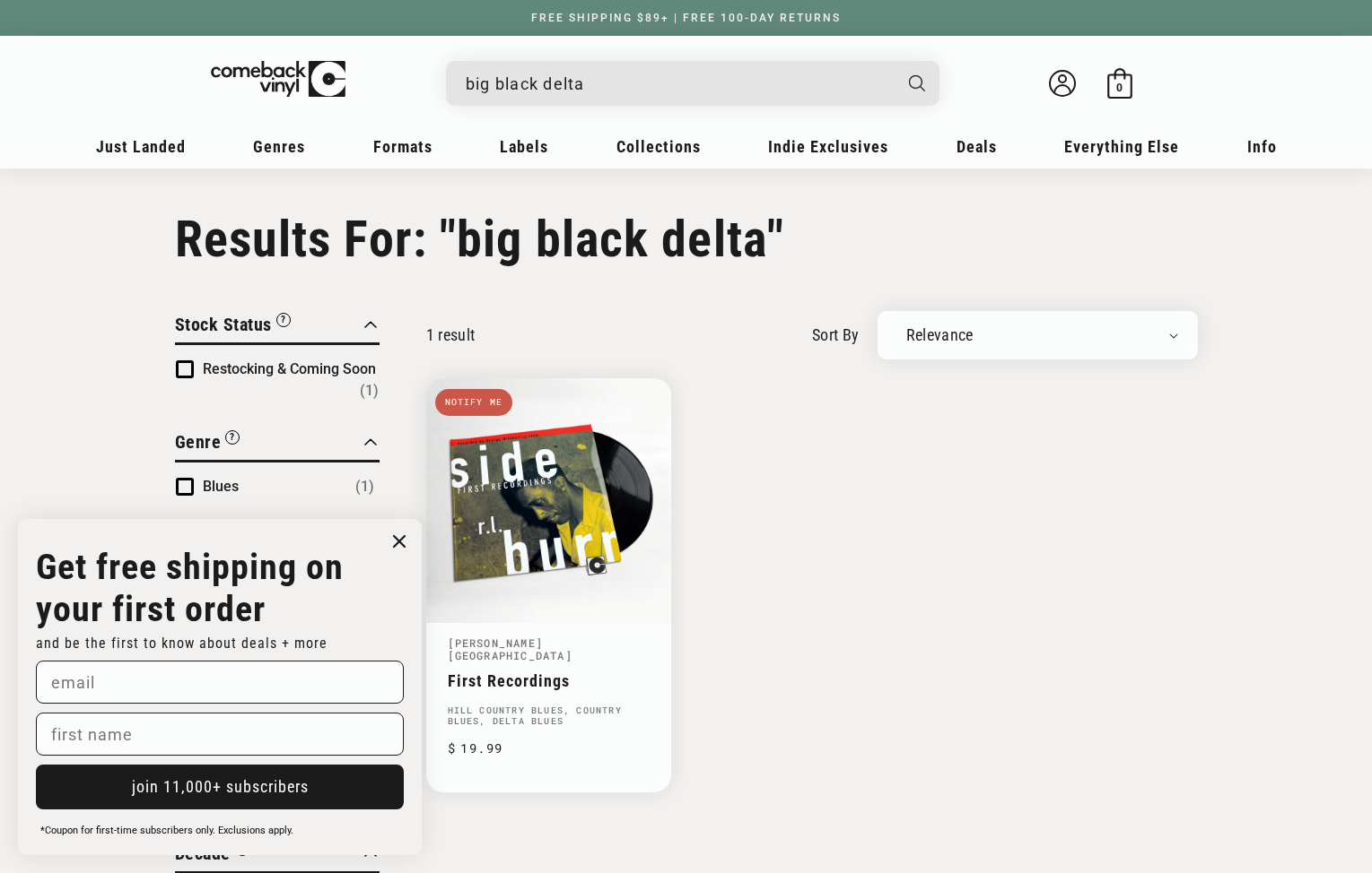
drag, startPoint x: 598, startPoint y: 90, endPoint x: 429, endPoint y: 43, distance: 175.4
click at [429, 43] on header "My account Just Landed Just Landed New Releases Genres" at bounding box center [686, 102] width 1292 height 132
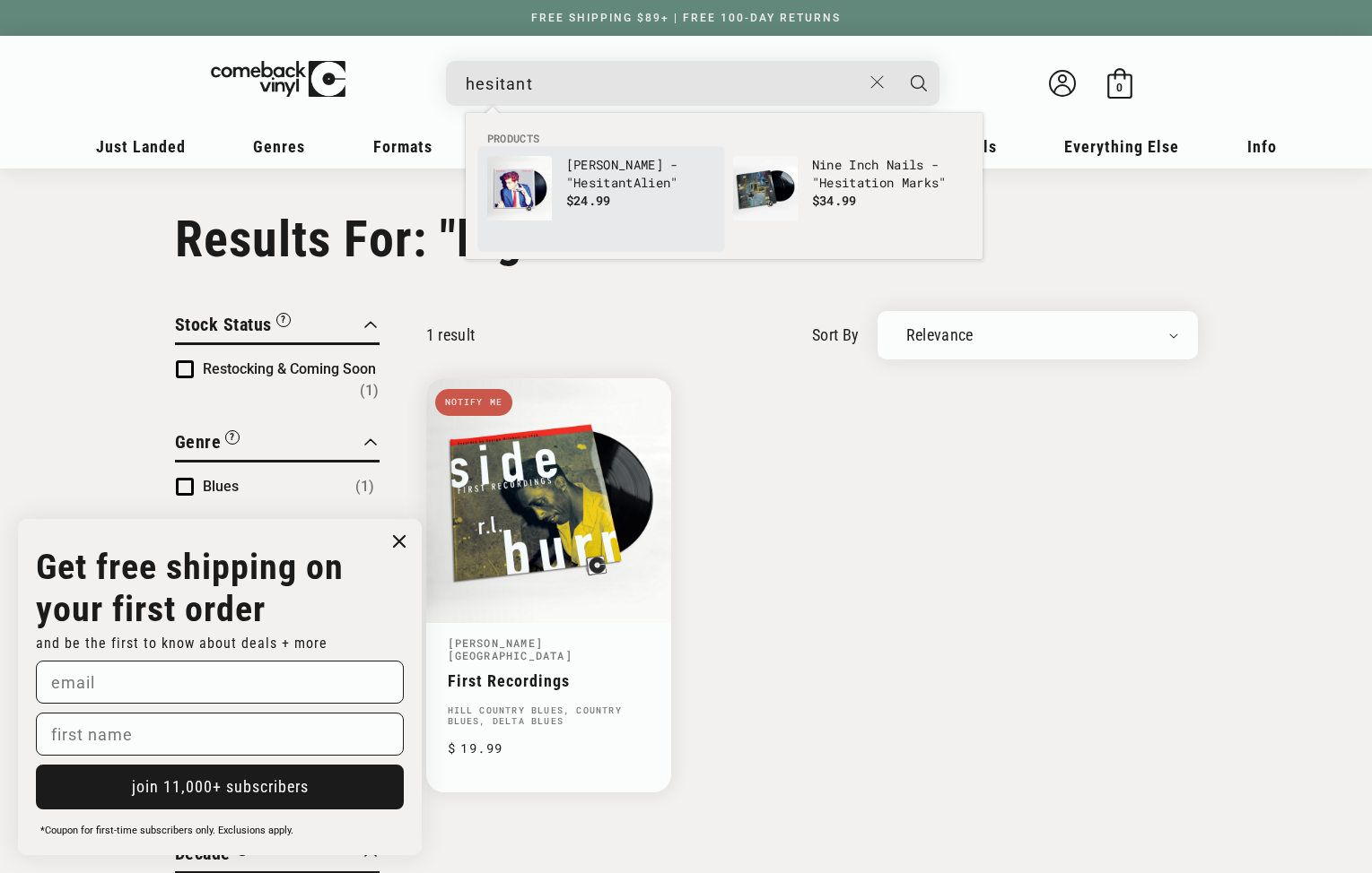
type input "hesitant"
click at [562, 187] on link "Gerard Way - " Hesitant Alien" $24.99" at bounding box center [601, 199] width 228 height 86
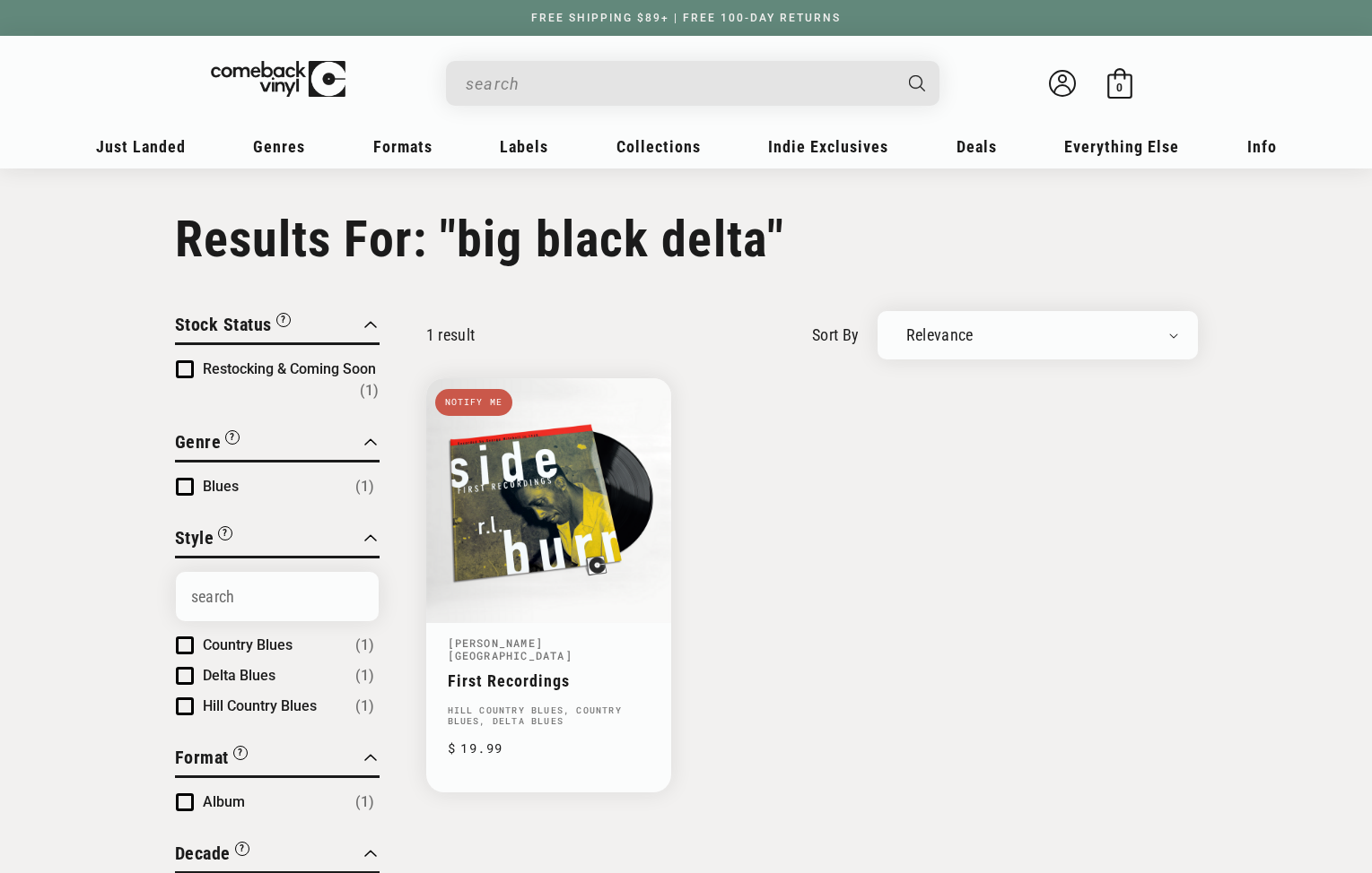
type input "big black delta"
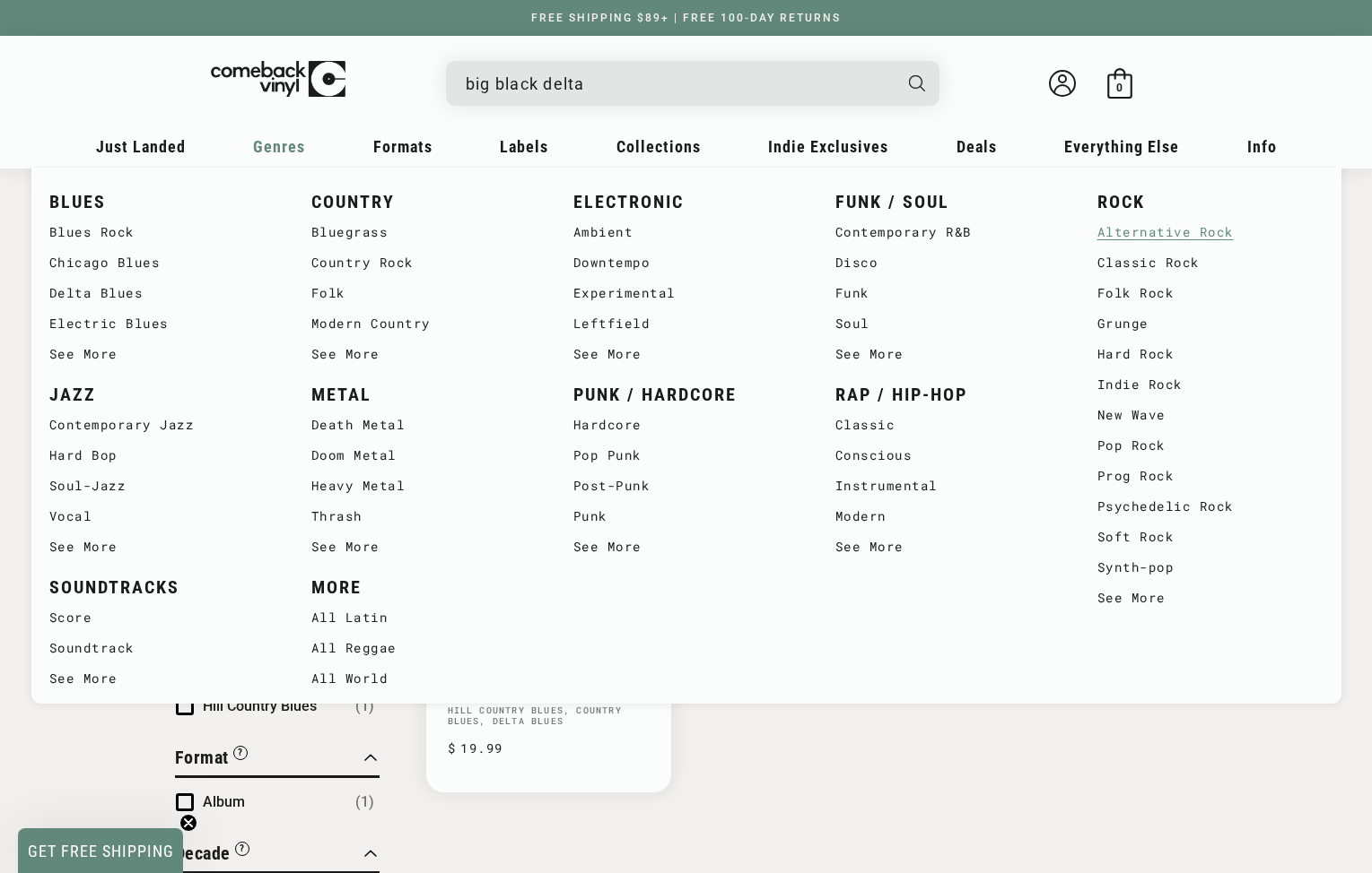
click at [1120, 240] on link "Alternative Rock" at bounding box center [1210, 232] width 226 height 31
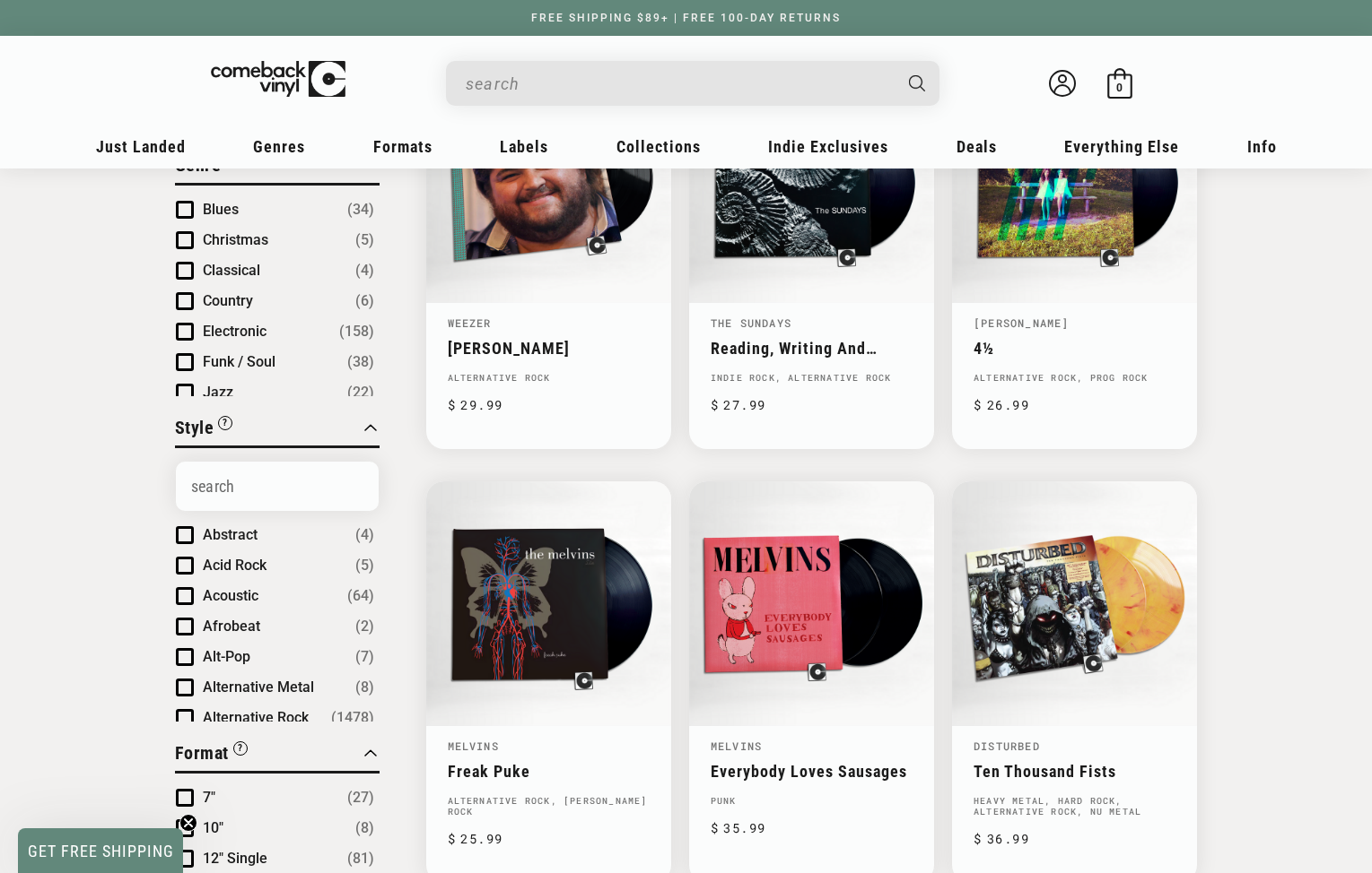
scroll to position [97, 0]
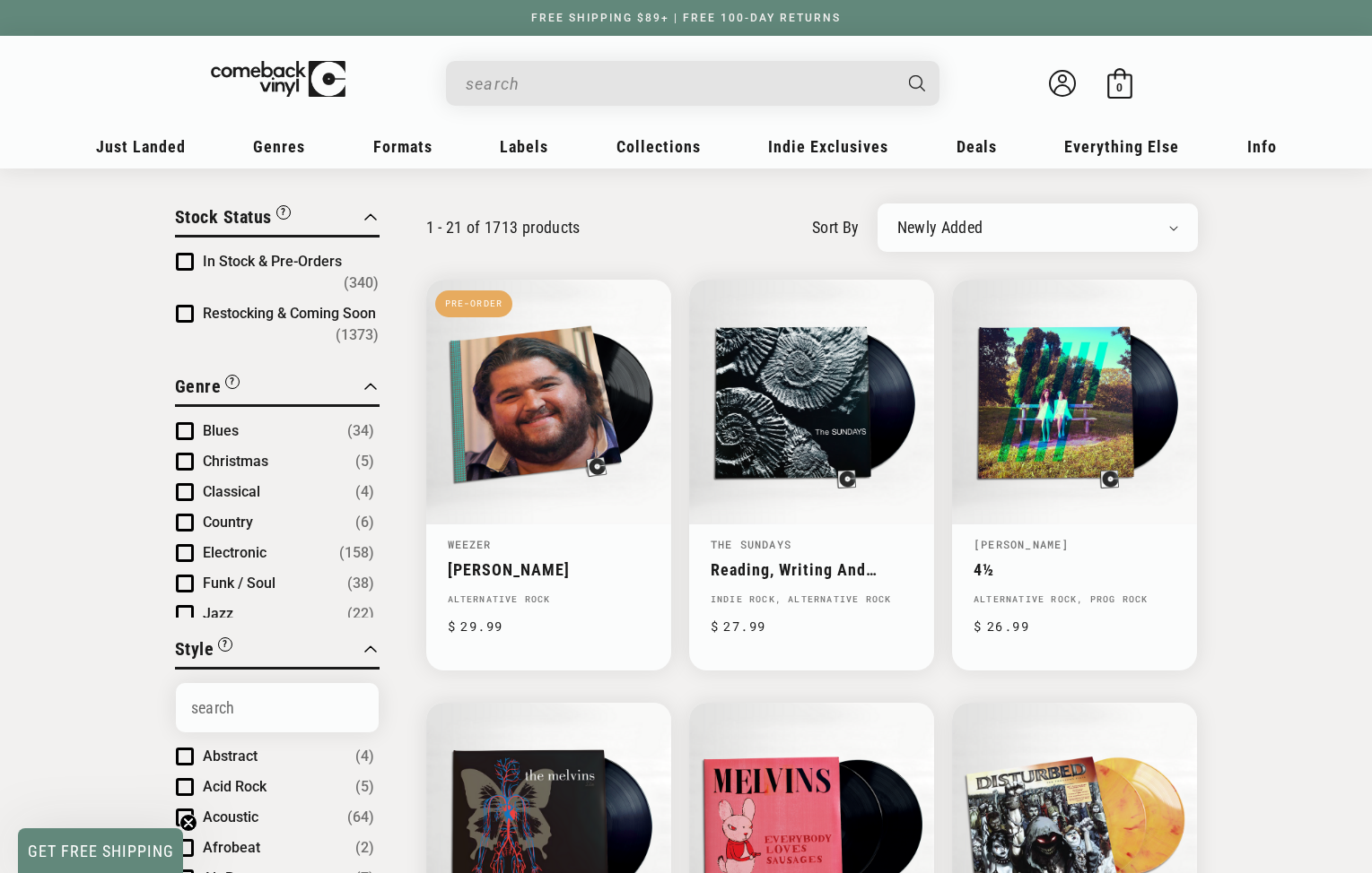
click at [667, 87] on input "When autocomplete results are available use up and down arrows to review and en…" at bounding box center [678, 84] width 426 height 37
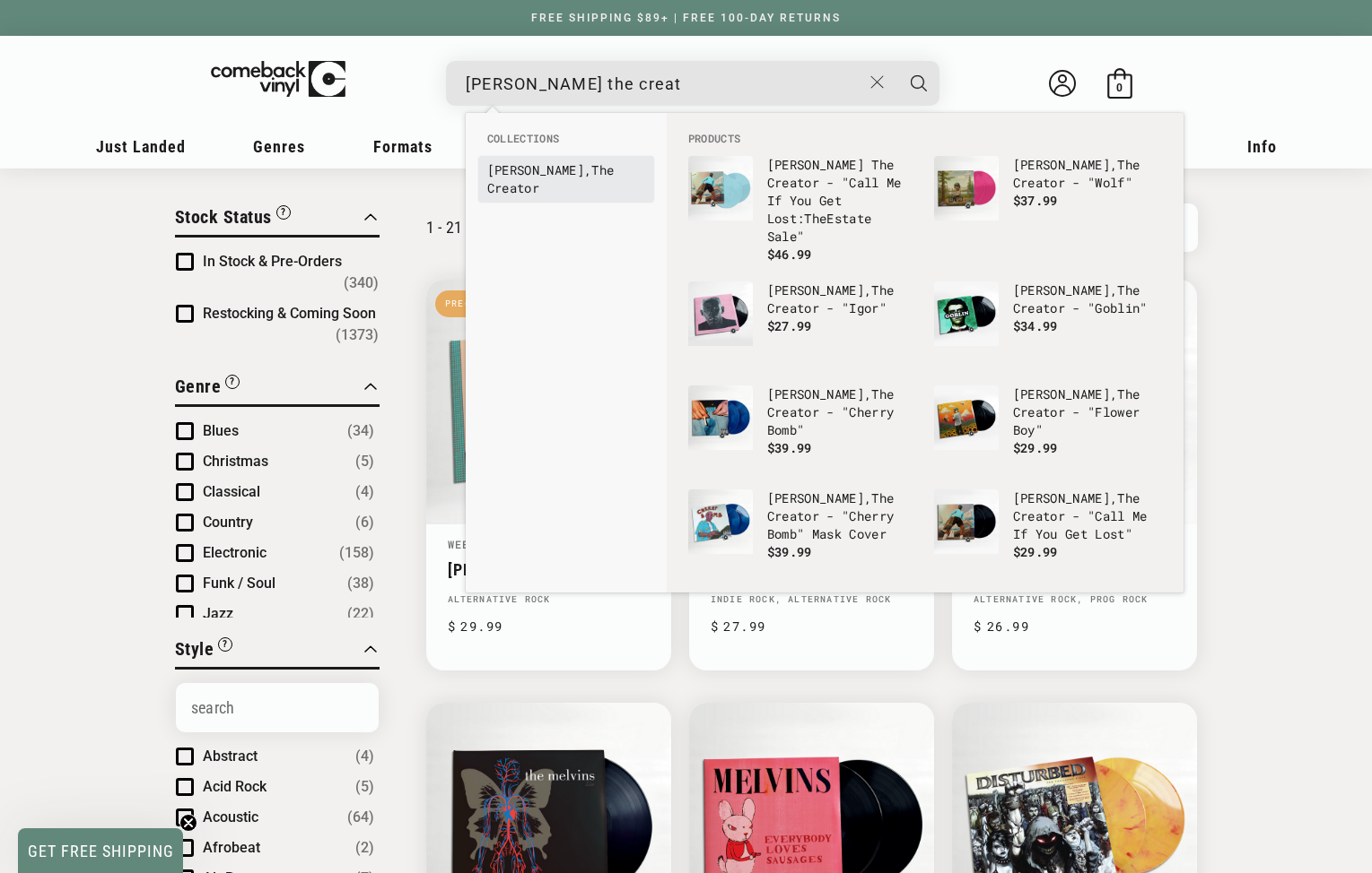
type input "tyler the creat"
click at [571, 163] on link "Tyler , The Creat or" at bounding box center [566, 179] width 158 height 36
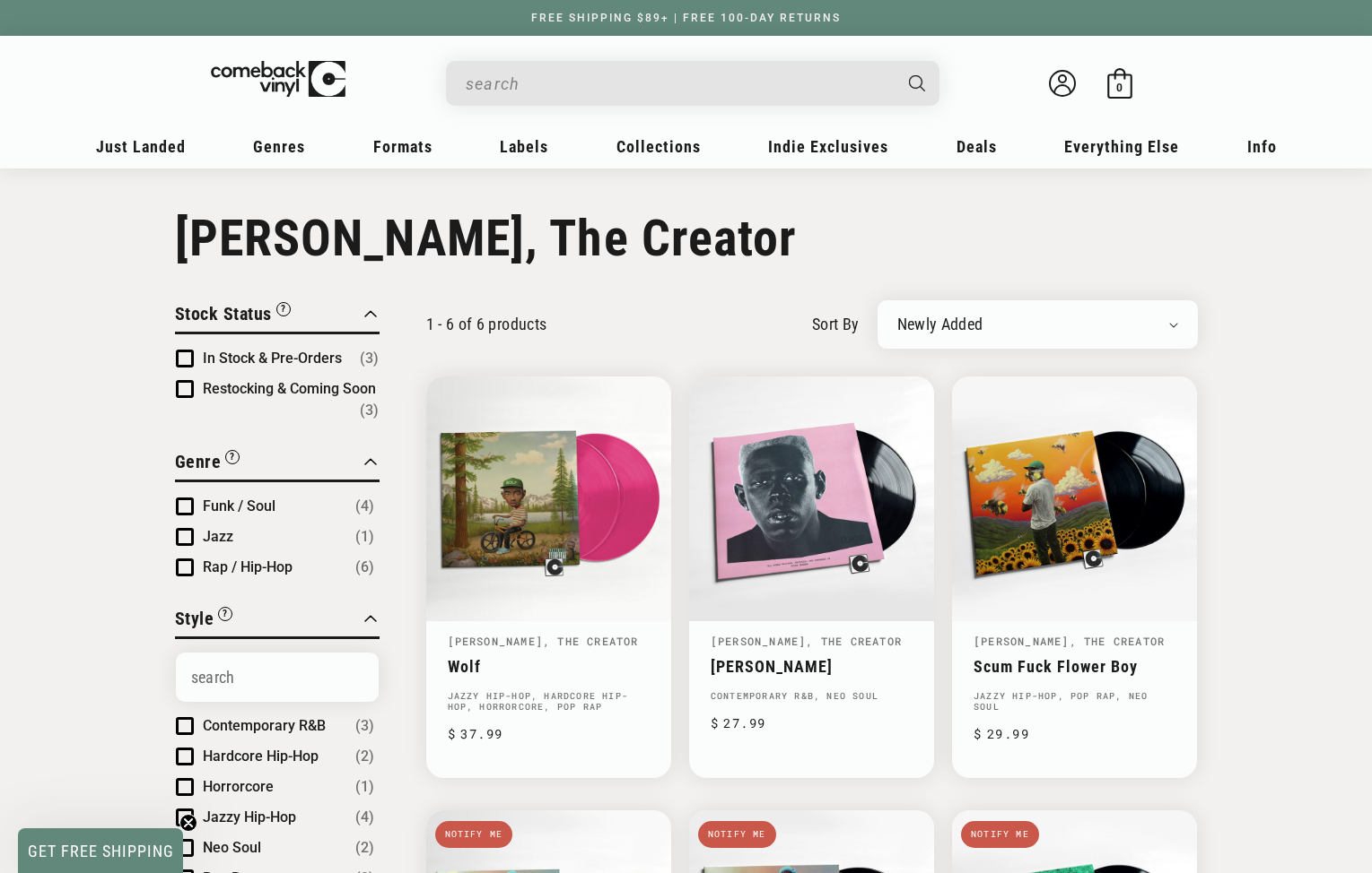
scroll to position [10, 0]
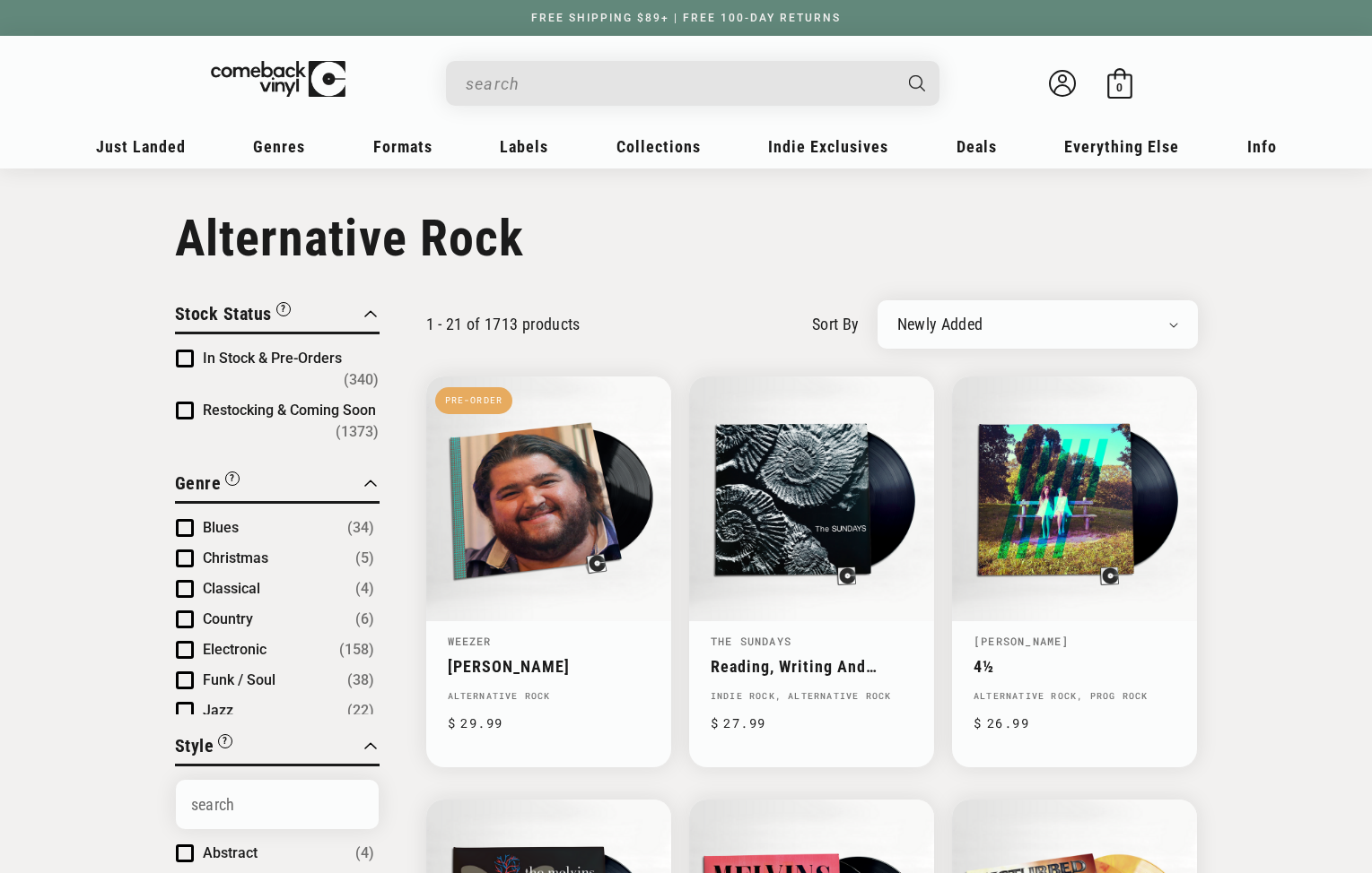
scroll to position [43, 0]
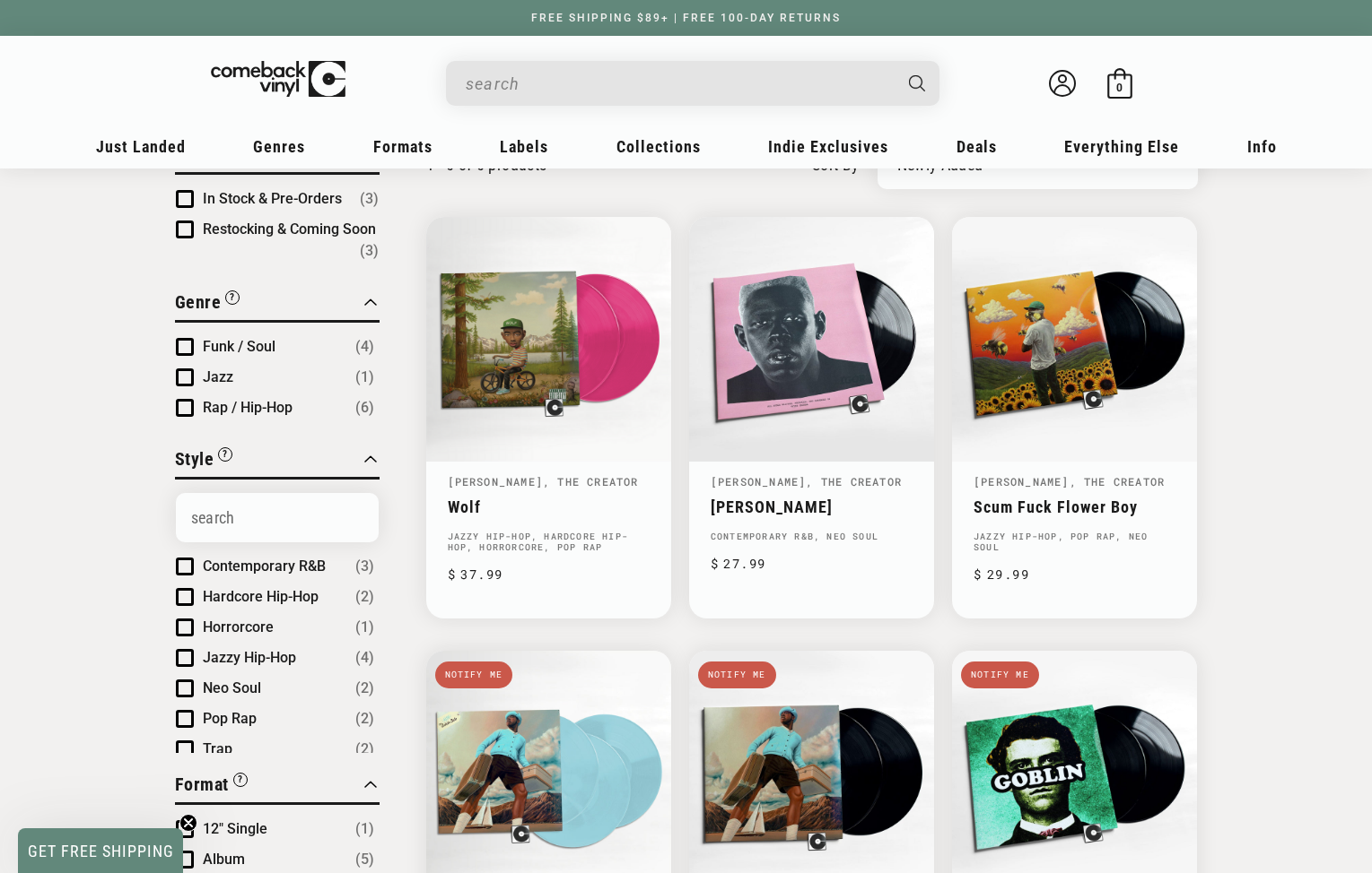
scroll to position [149, 0]
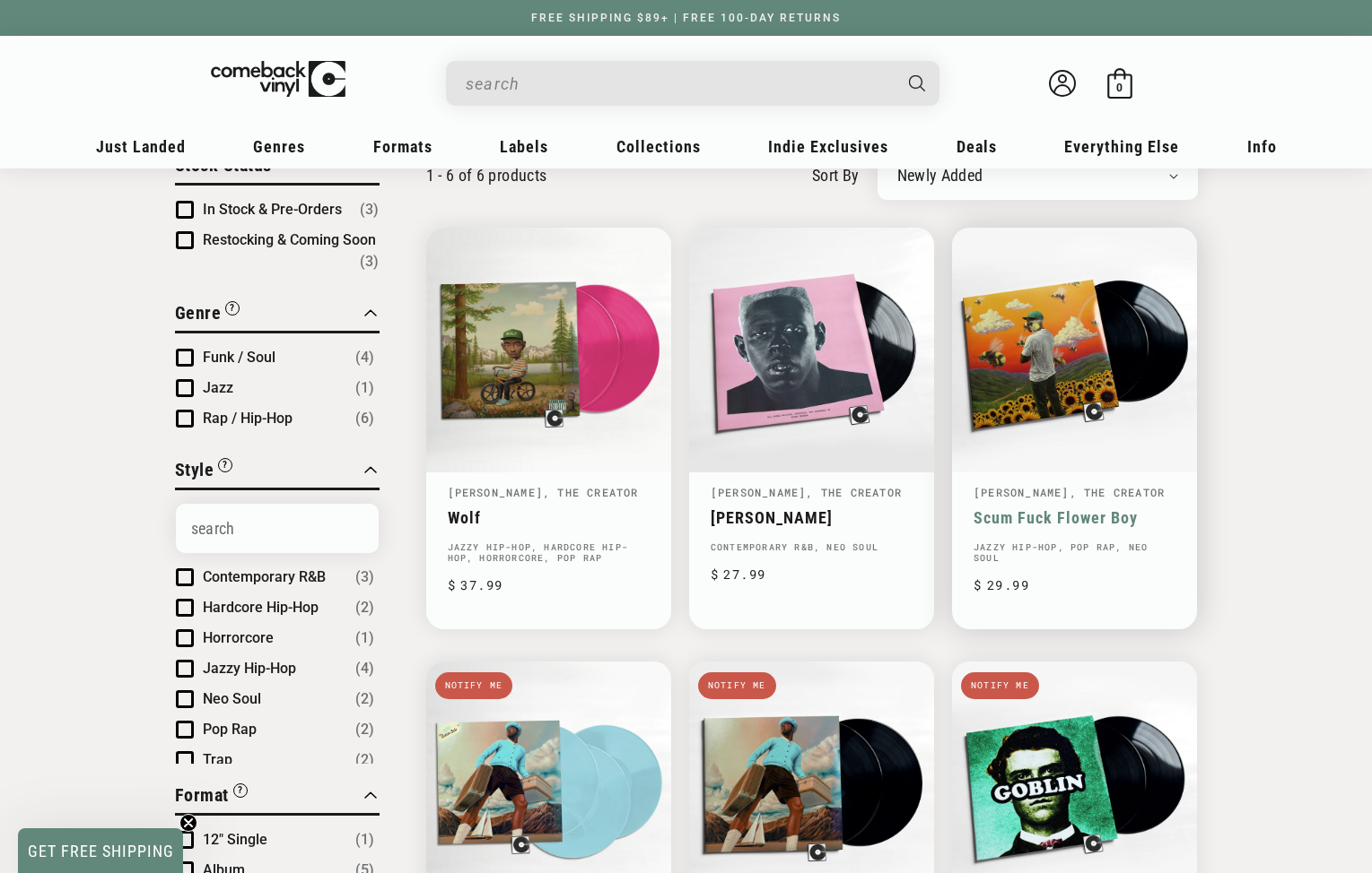
click at [1024, 494] on link "Tyler, The Creator" at bounding box center [1069, 493] width 192 height 15
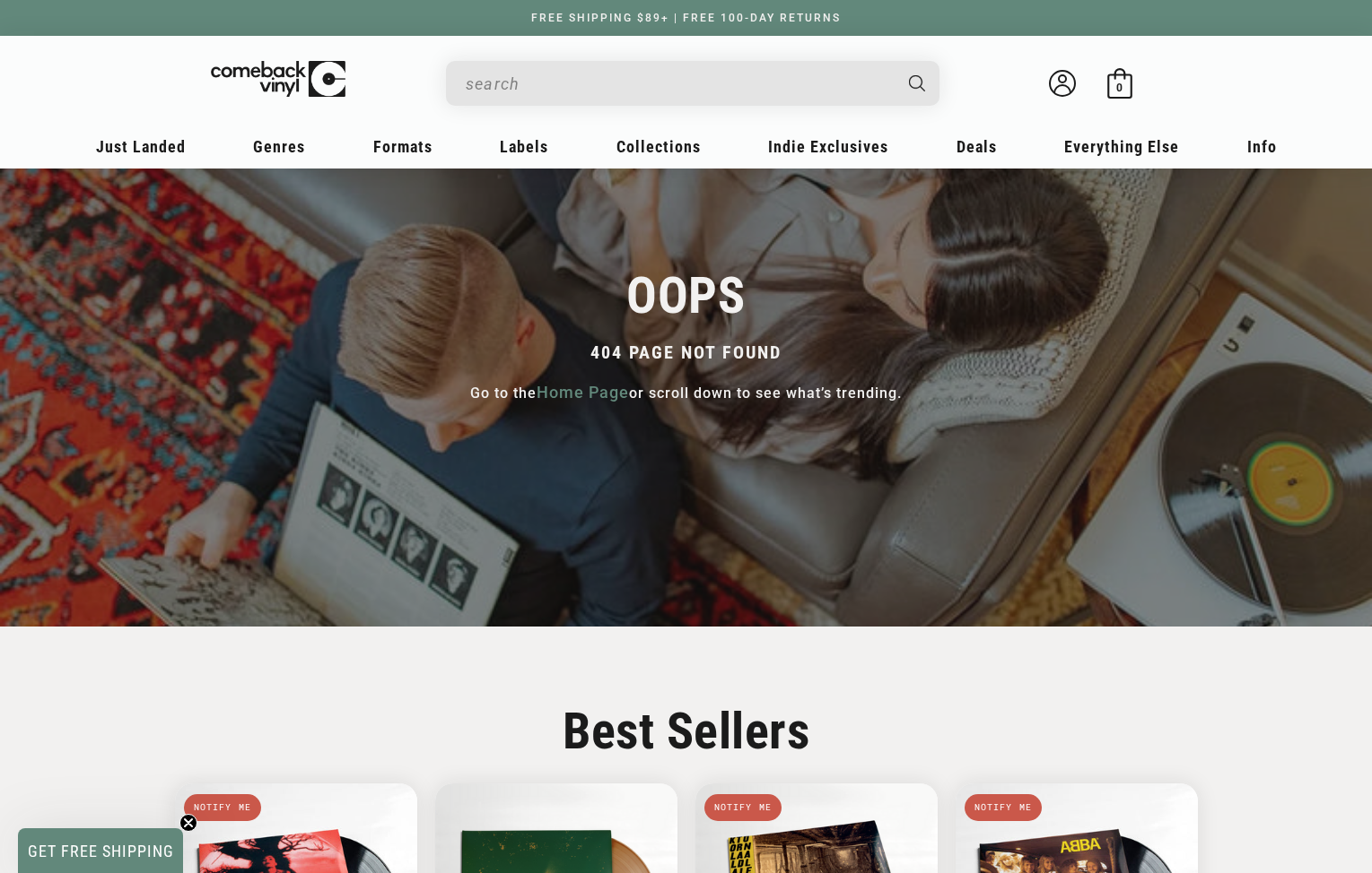
scroll to position [110, 0]
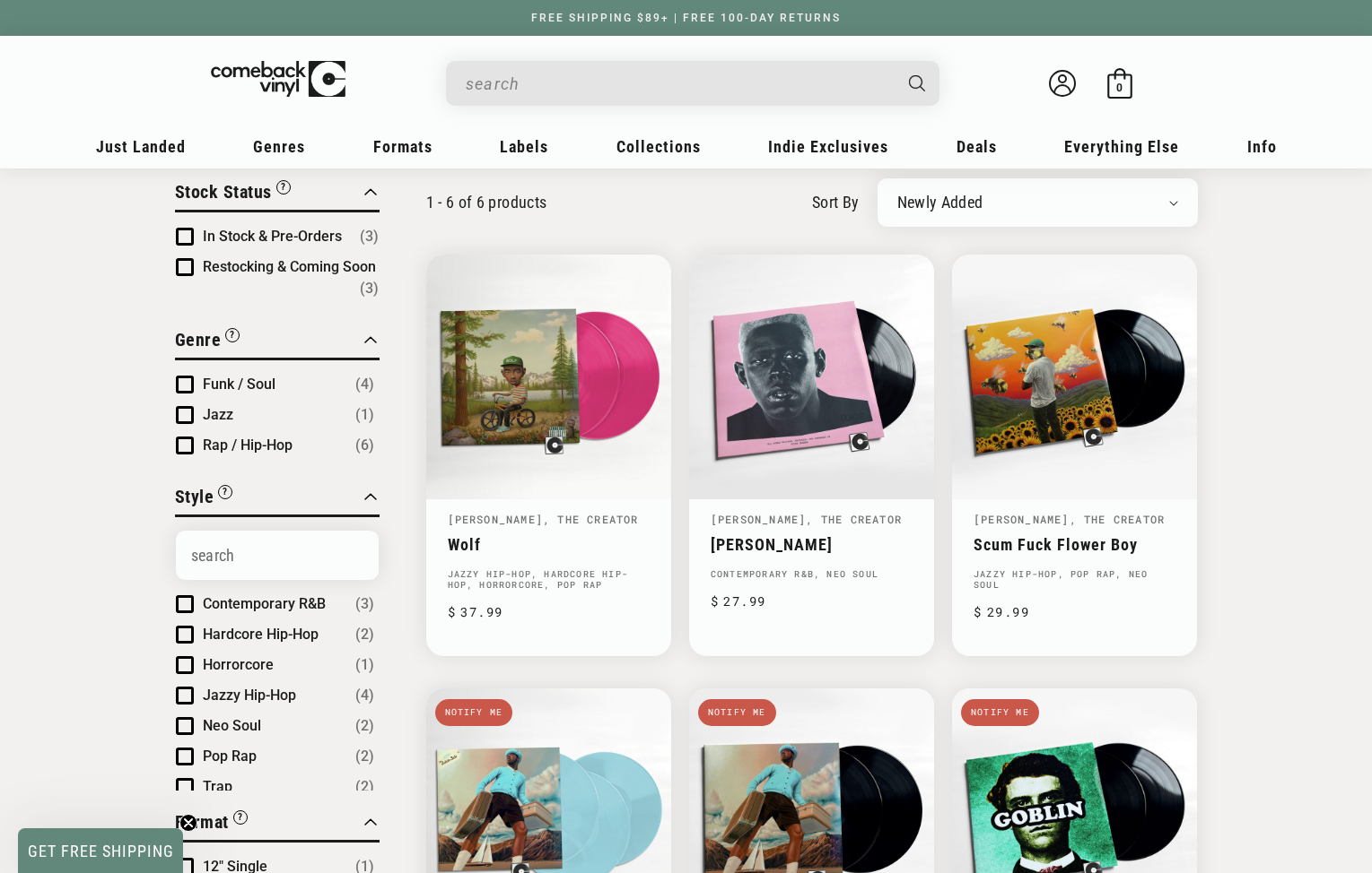
scroll to position [129, 0]
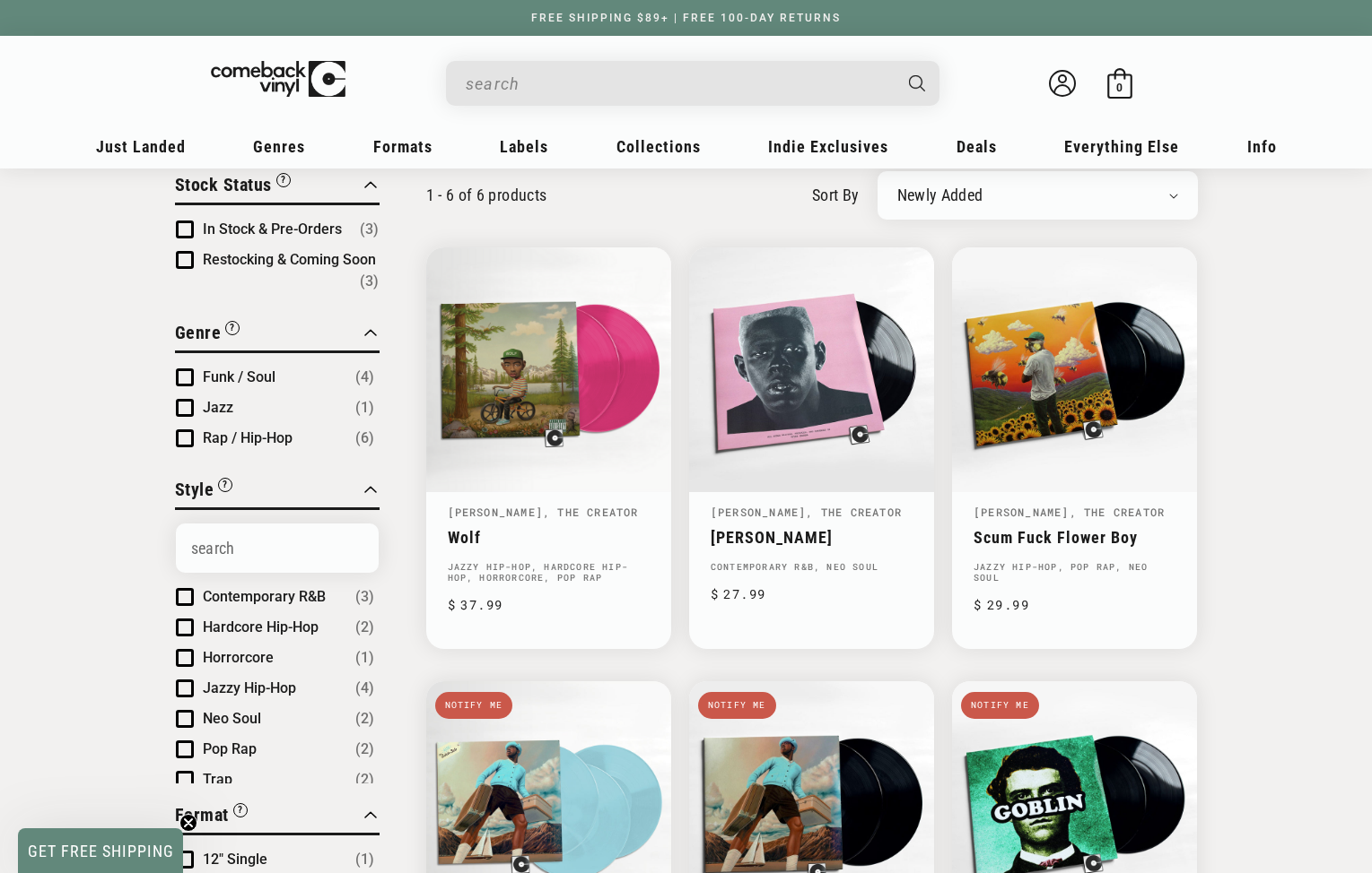
click at [784, 80] on input "When autocomplete results are available use up and down arrows to review and en…" at bounding box center [678, 84] width 426 height 37
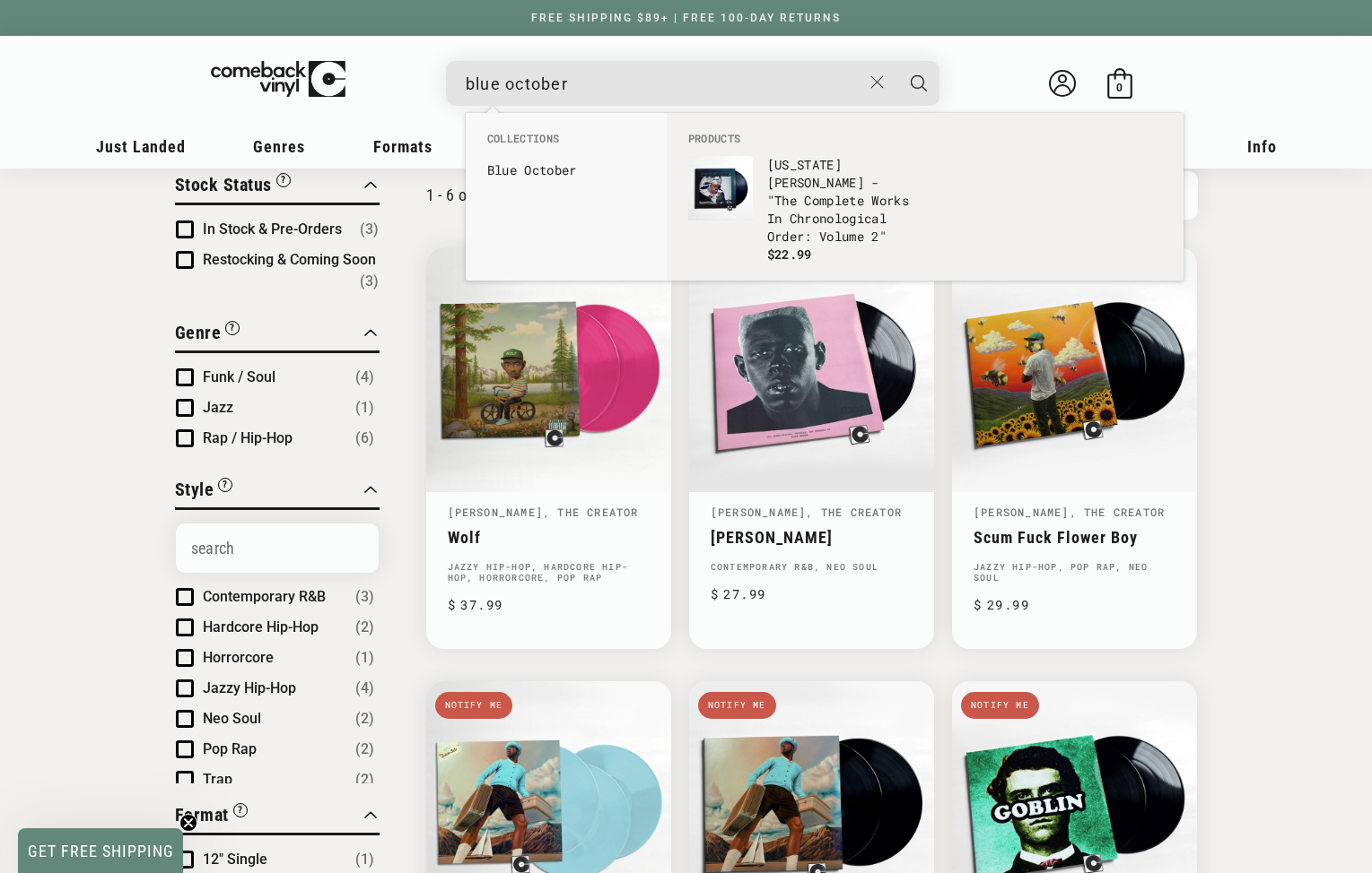
type input "blue october"
click at [896, 61] on button "Search" at bounding box center [919, 83] width 44 height 44
click at [604, 156] on li "Blue October" at bounding box center [566, 170] width 176 height 29
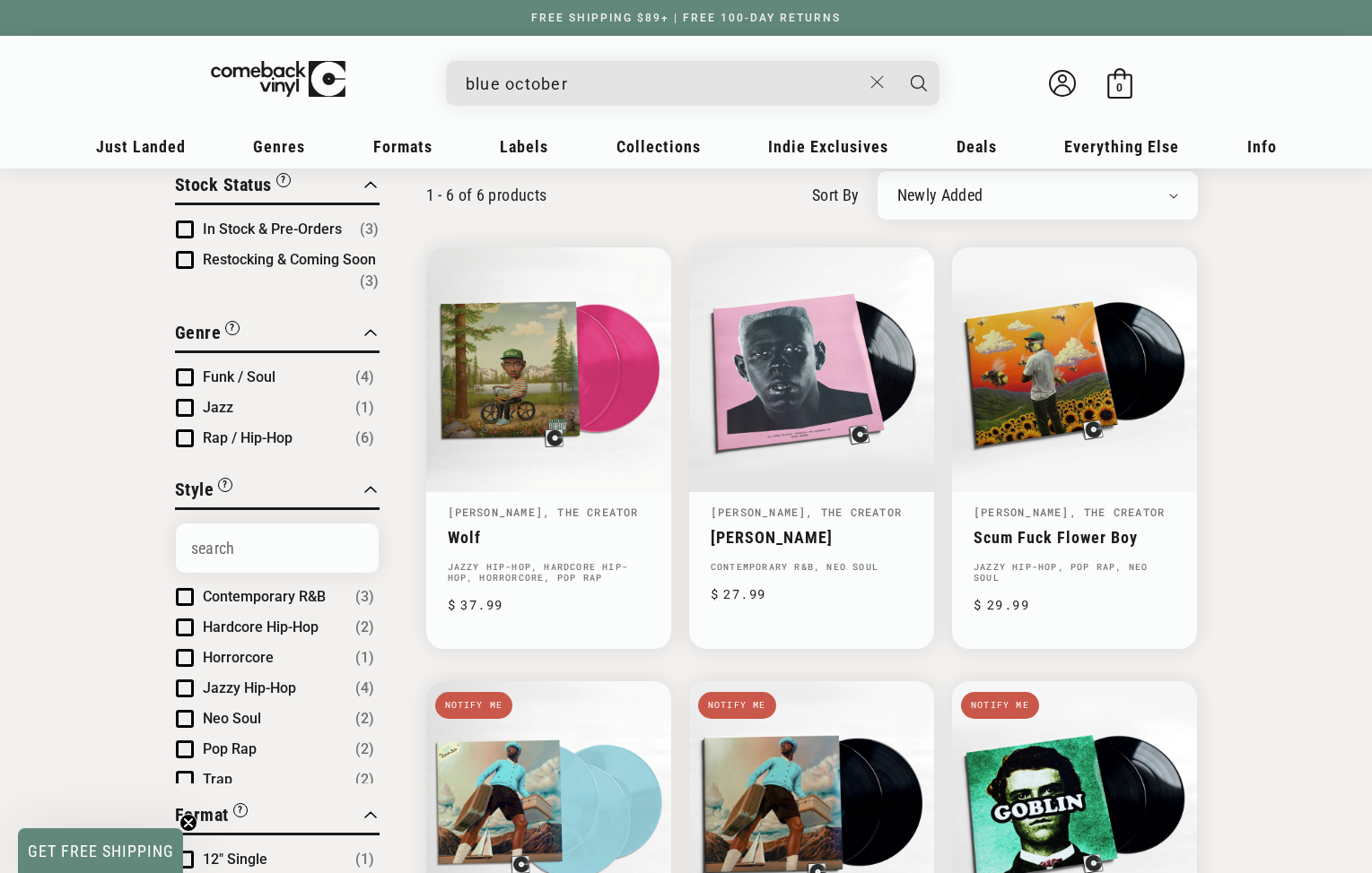
click at [648, 87] on input "blue october" at bounding box center [663, 84] width 396 height 37
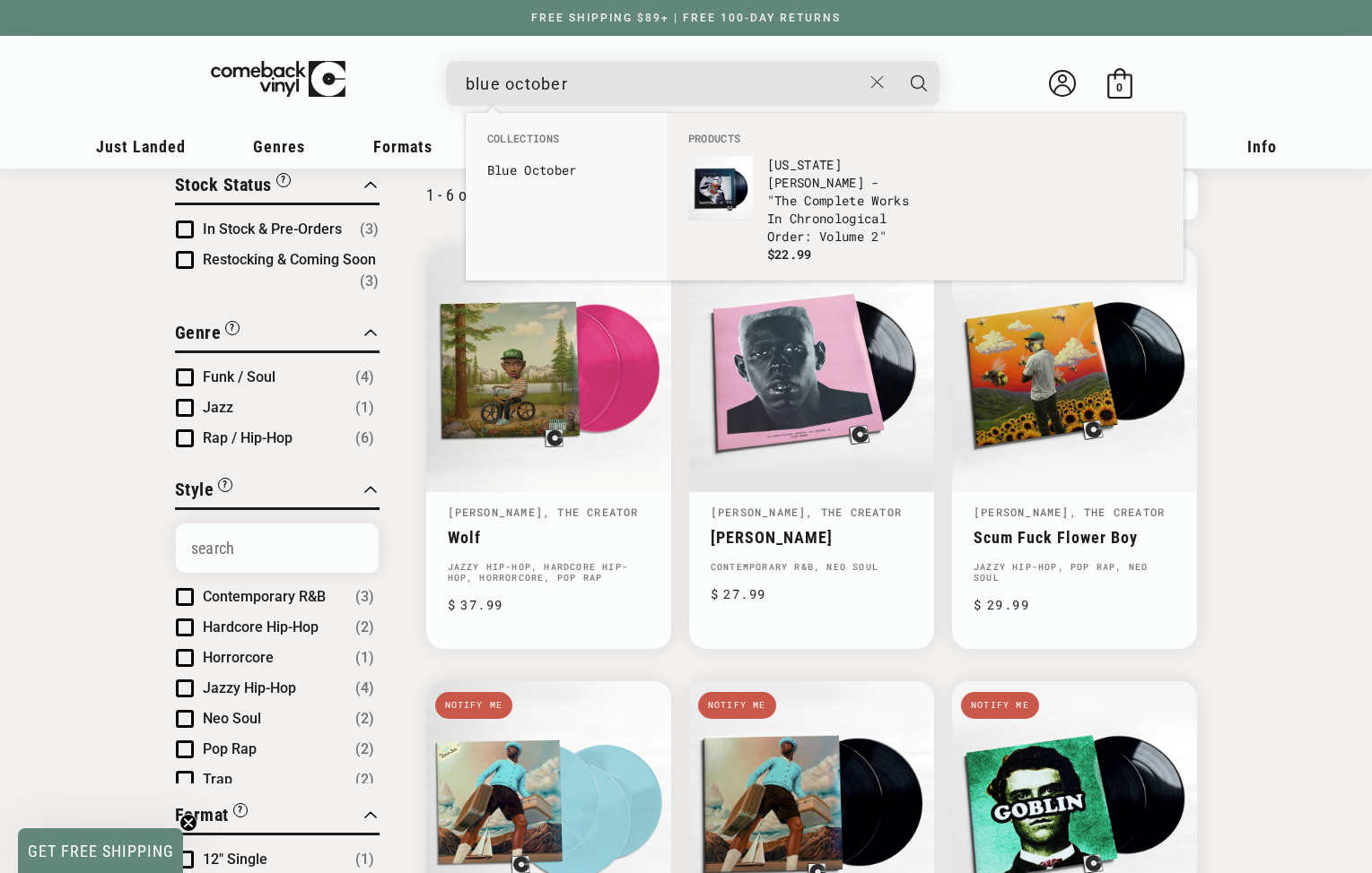
click at [896, 61] on button "Search" at bounding box center [919, 83] width 44 height 44
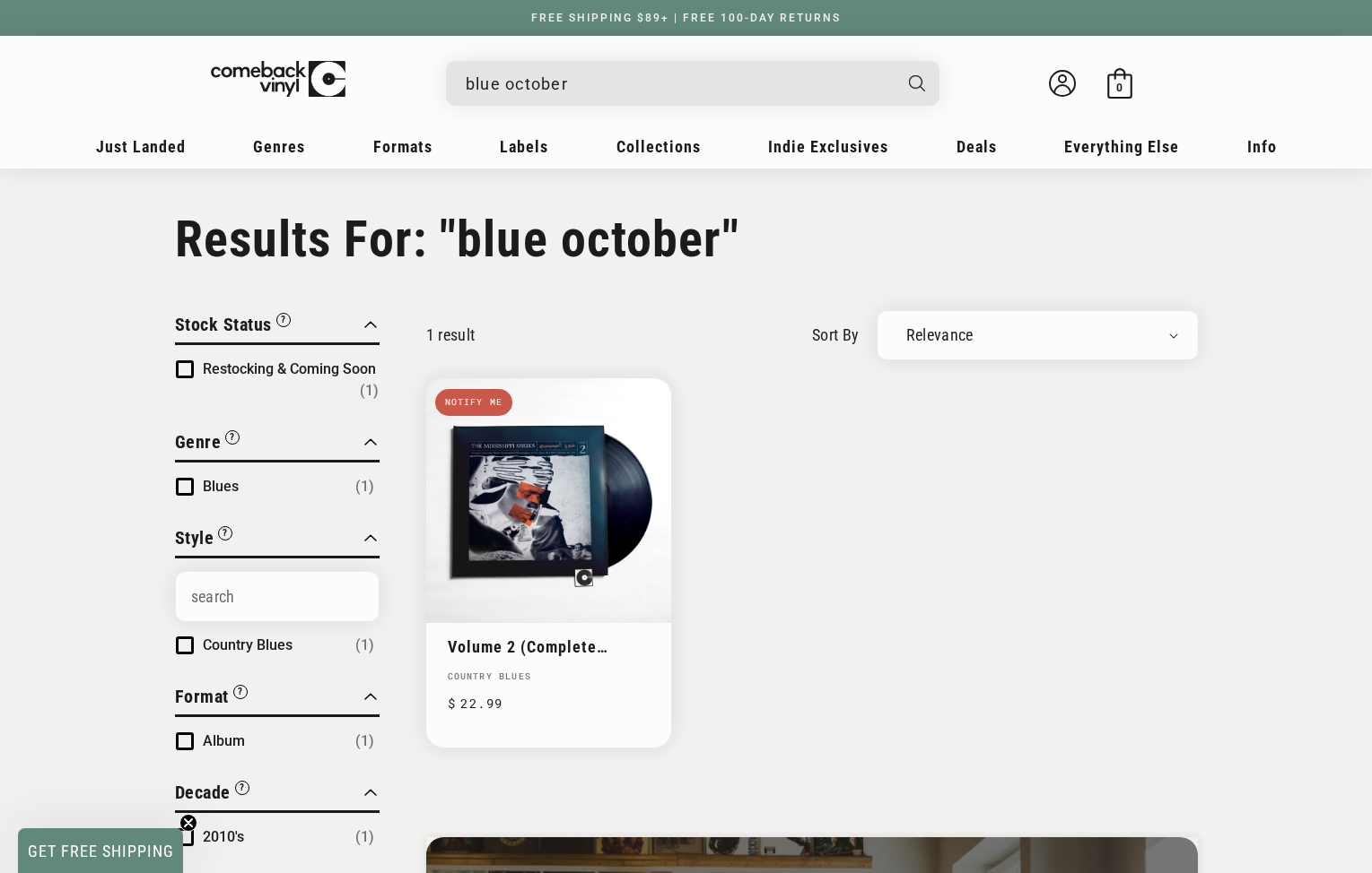
drag, startPoint x: 620, startPoint y: 84, endPoint x: 438, endPoint y: 25, distance: 191.3
click at [438, 25] on body "Skip to content You can't add more than to the bag. Item added to bag Item remo…" at bounding box center [686, 886] width 1372 height 1772
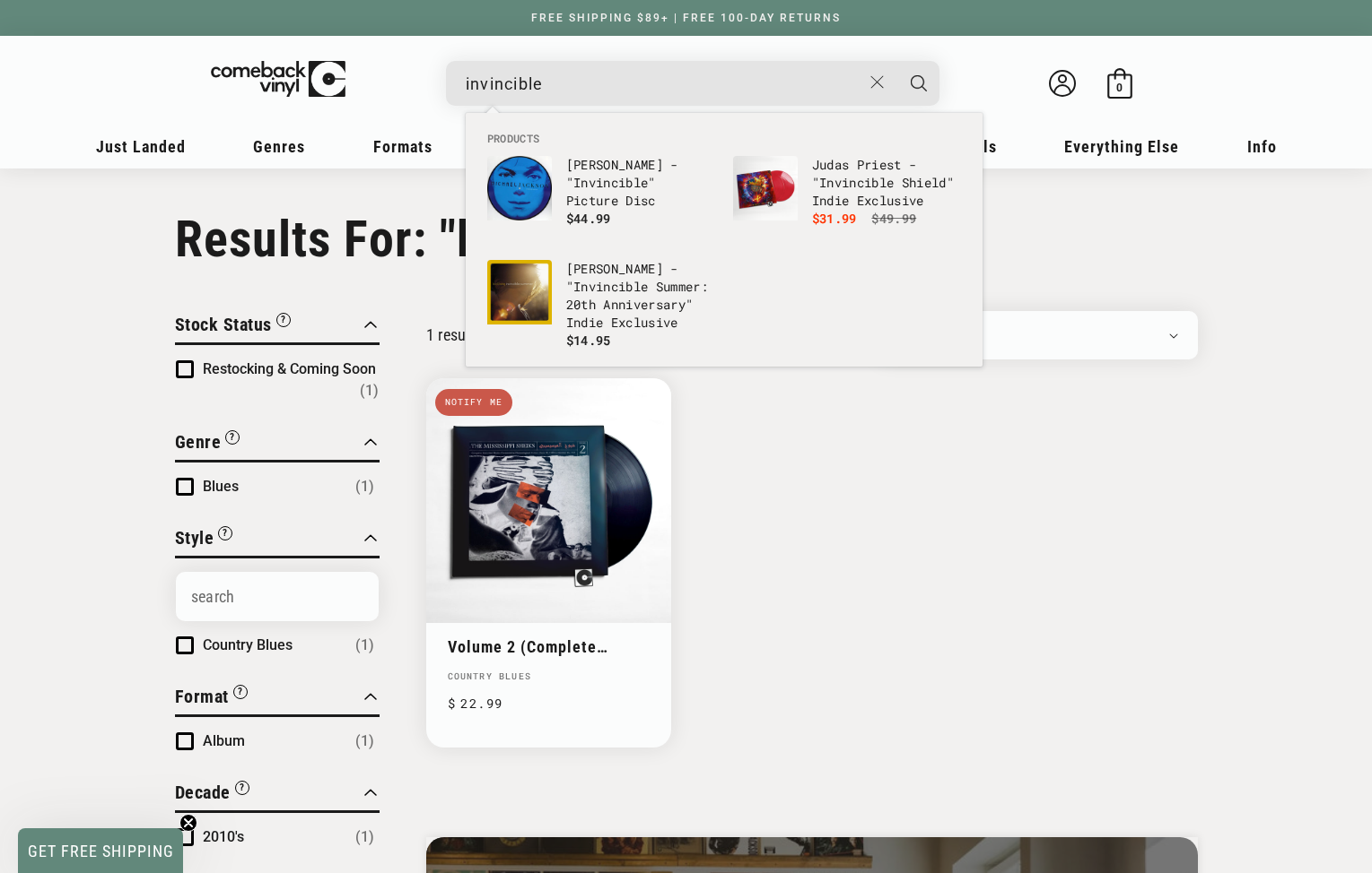
type input "invincible"
click at [896, 61] on button "Search" at bounding box center [919, 83] width 44 height 44
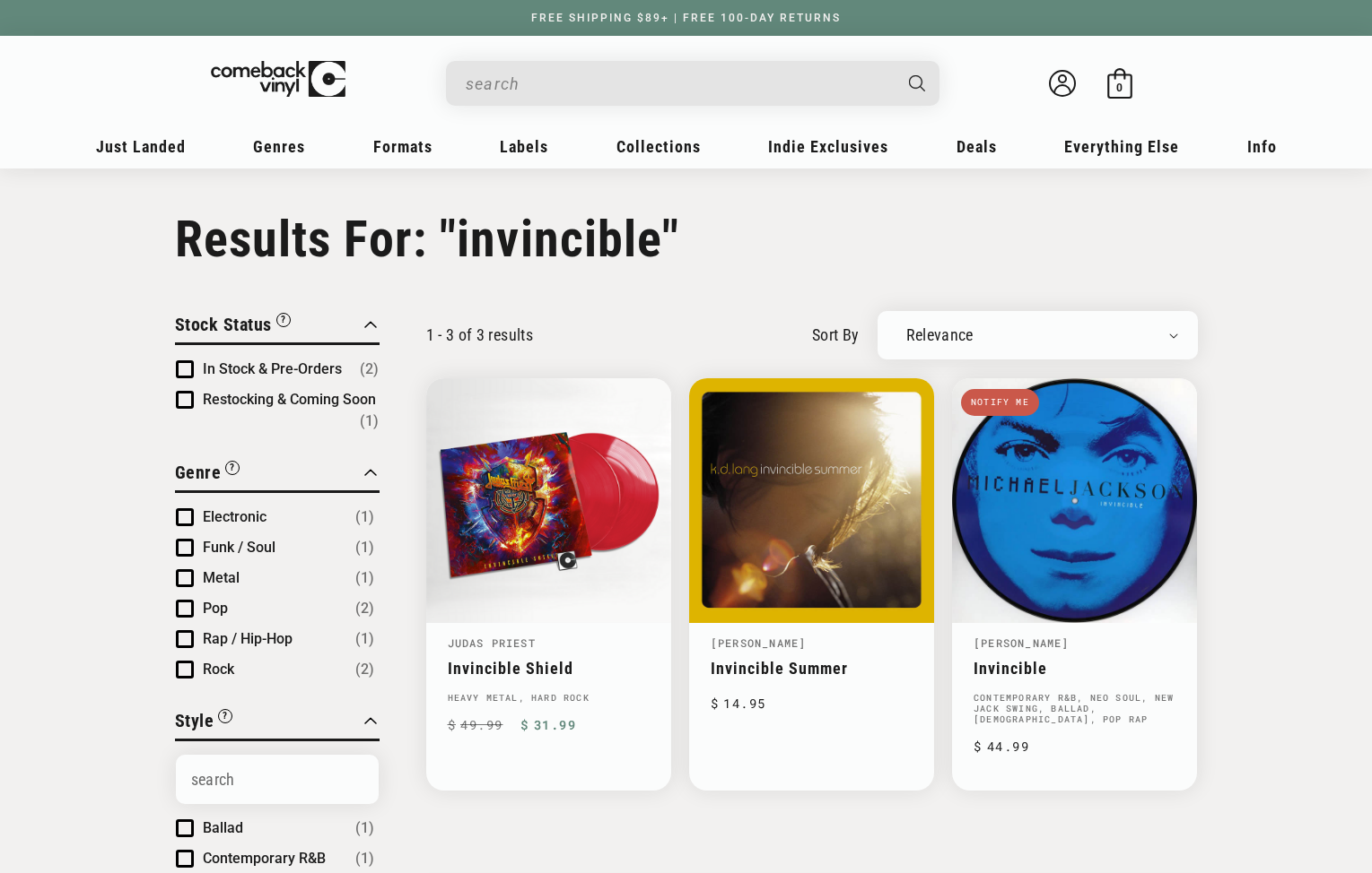
type input "invincible"
drag, startPoint x: 551, startPoint y: 92, endPoint x: 421, endPoint y: 63, distance: 133.2
click at [421, 63] on details-modal "invincible Judas Priest - "Invincible Shield" Indie Exclusive Regular price $ 1…" at bounding box center [692, 83] width 682 height 44
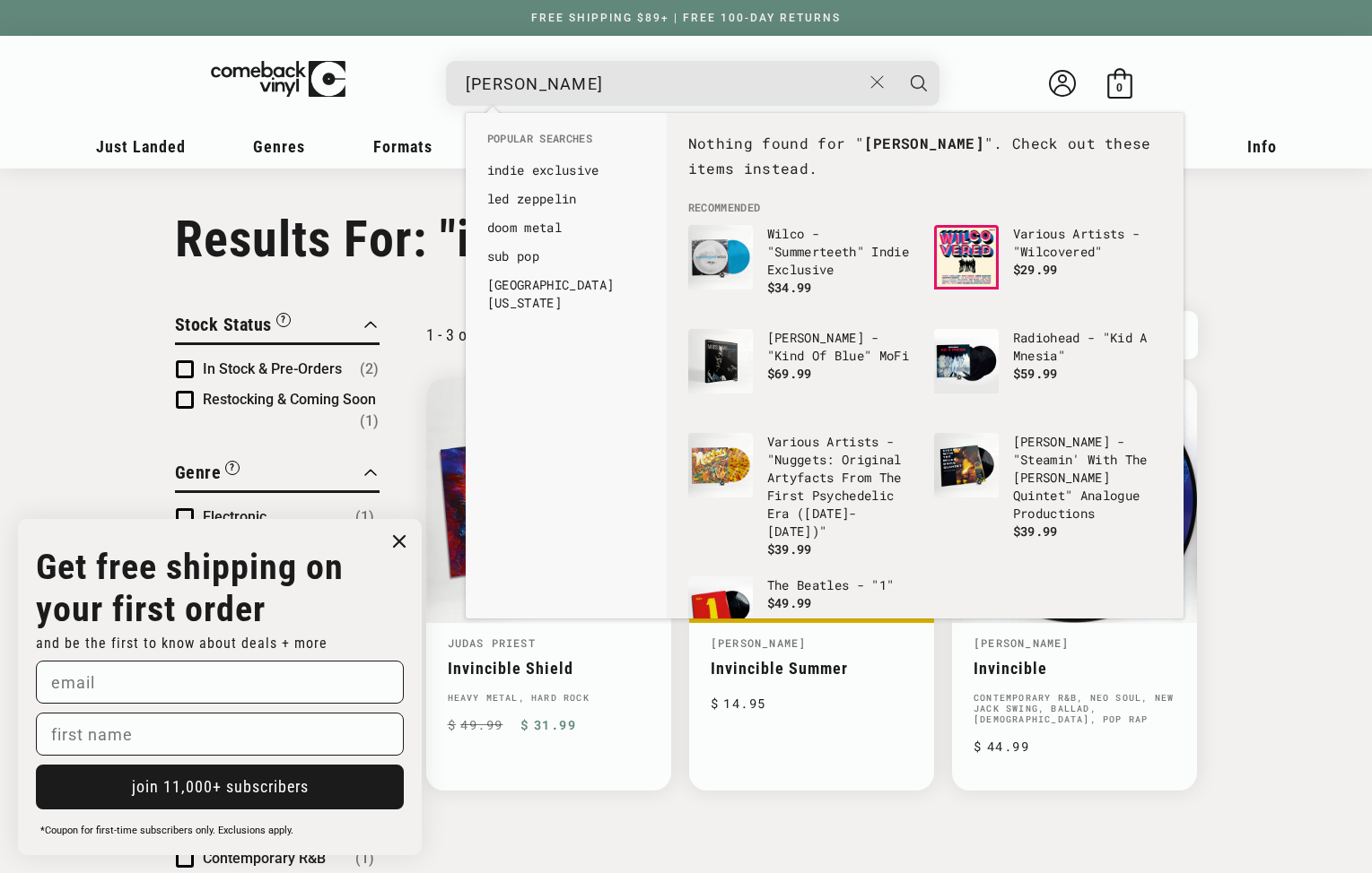
type input "frank iero"
click at [896, 61] on button "Search" at bounding box center [919, 83] width 44 height 44
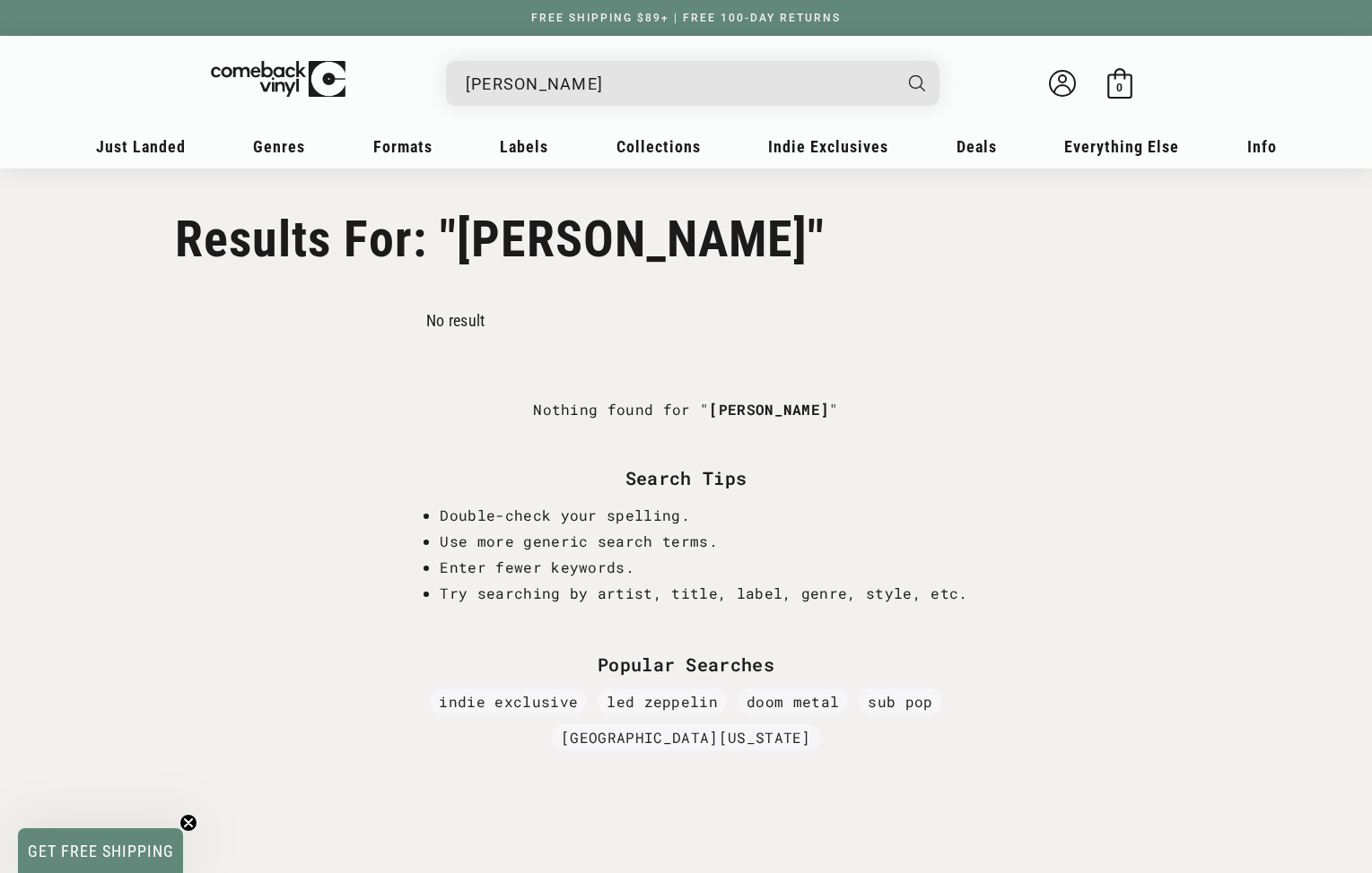
drag, startPoint x: 632, startPoint y: 74, endPoint x: 429, endPoint y: 46, distance: 204.9
click at [429, 46] on header "My account Just Landed Just Landed New Releases Genres" at bounding box center [686, 102] width 1292 height 132
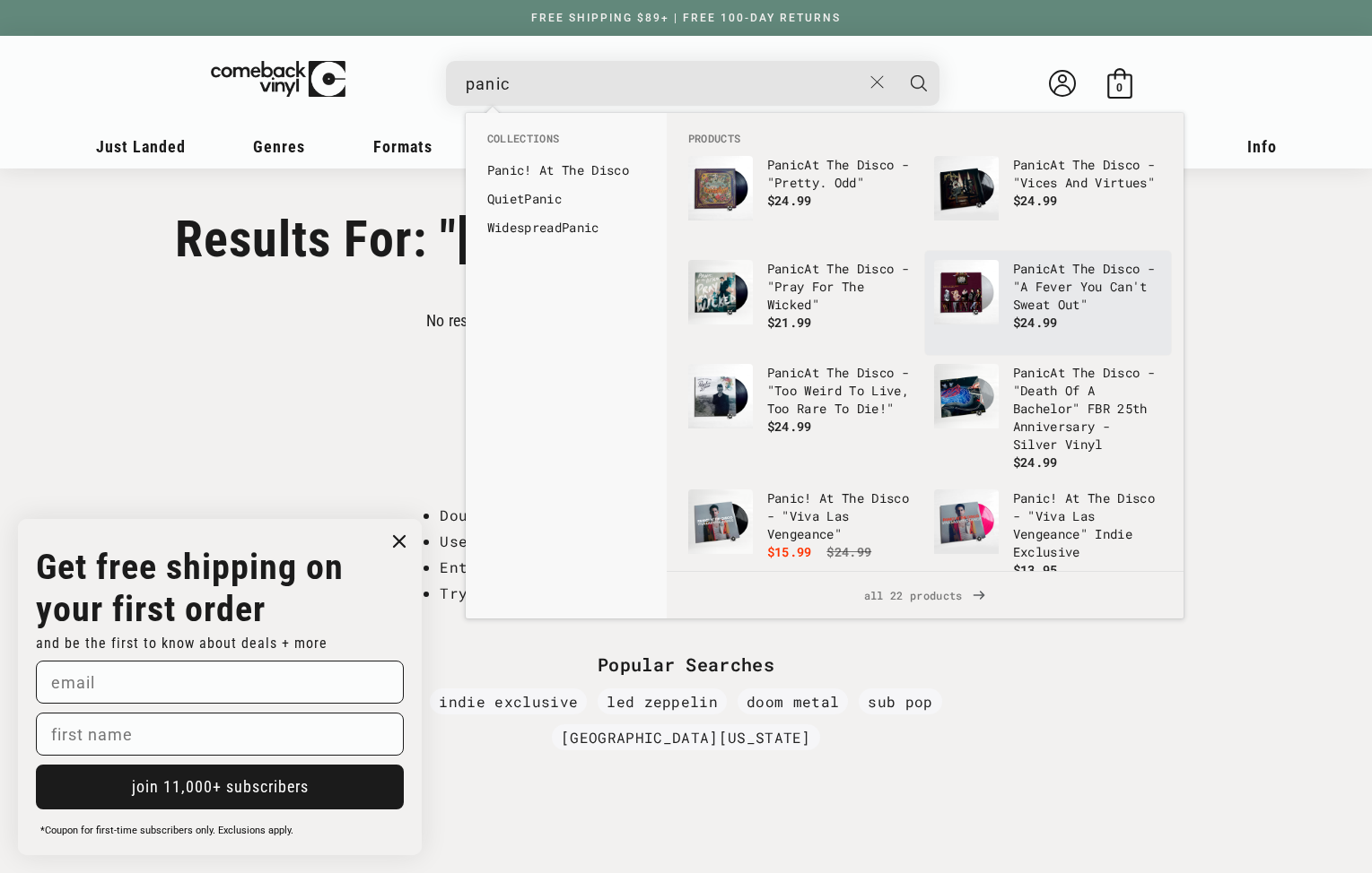
type input "panic"
click at [1070, 281] on p "Panic At The Disco - "A Fever You Can't Sweat Out"" at bounding box center [1087, 287] width 149 height 54
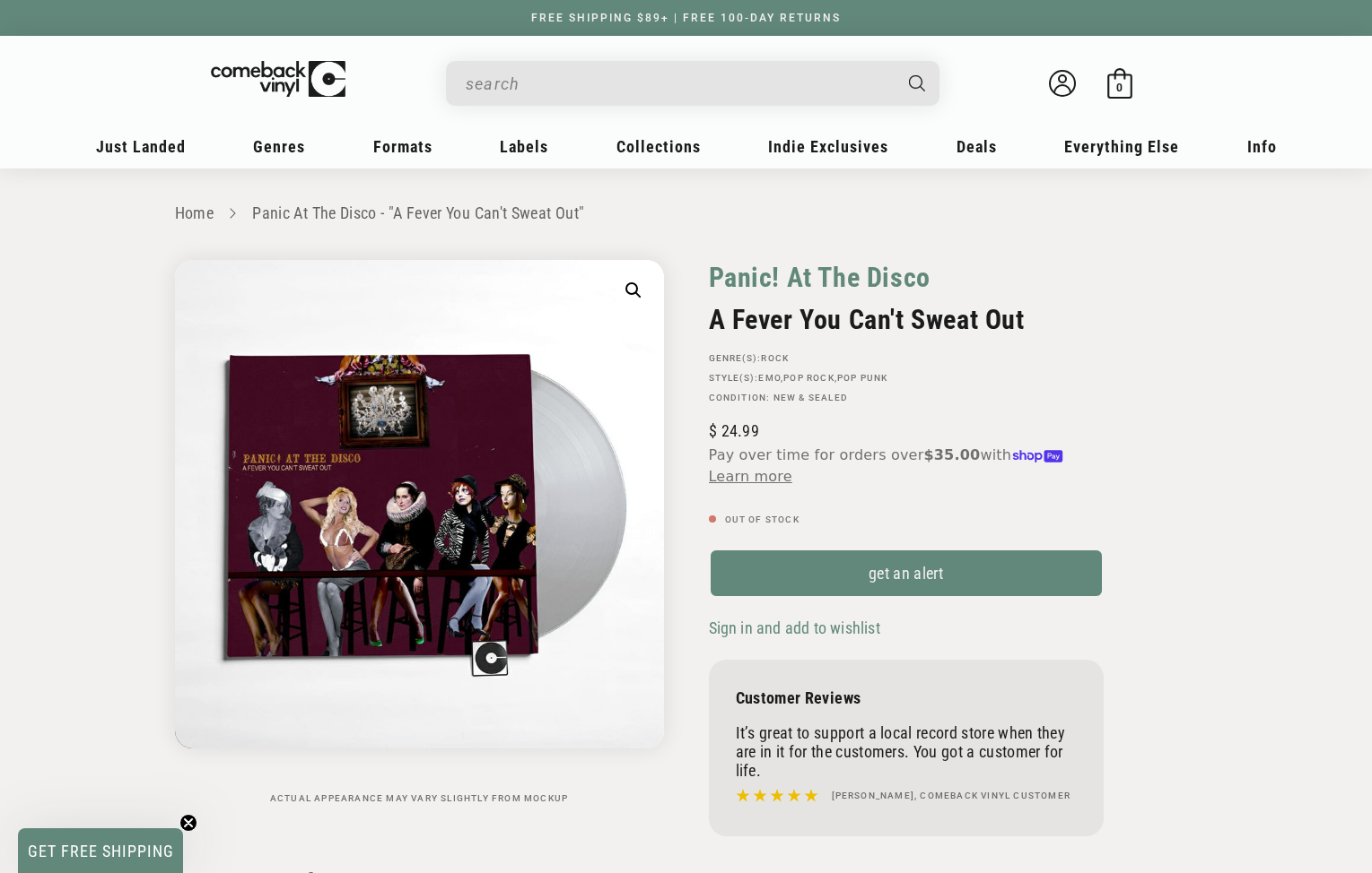
click at [779, 277] on link "Panic! At The Disco" at bounding box center [820, 277] width 222 height 35
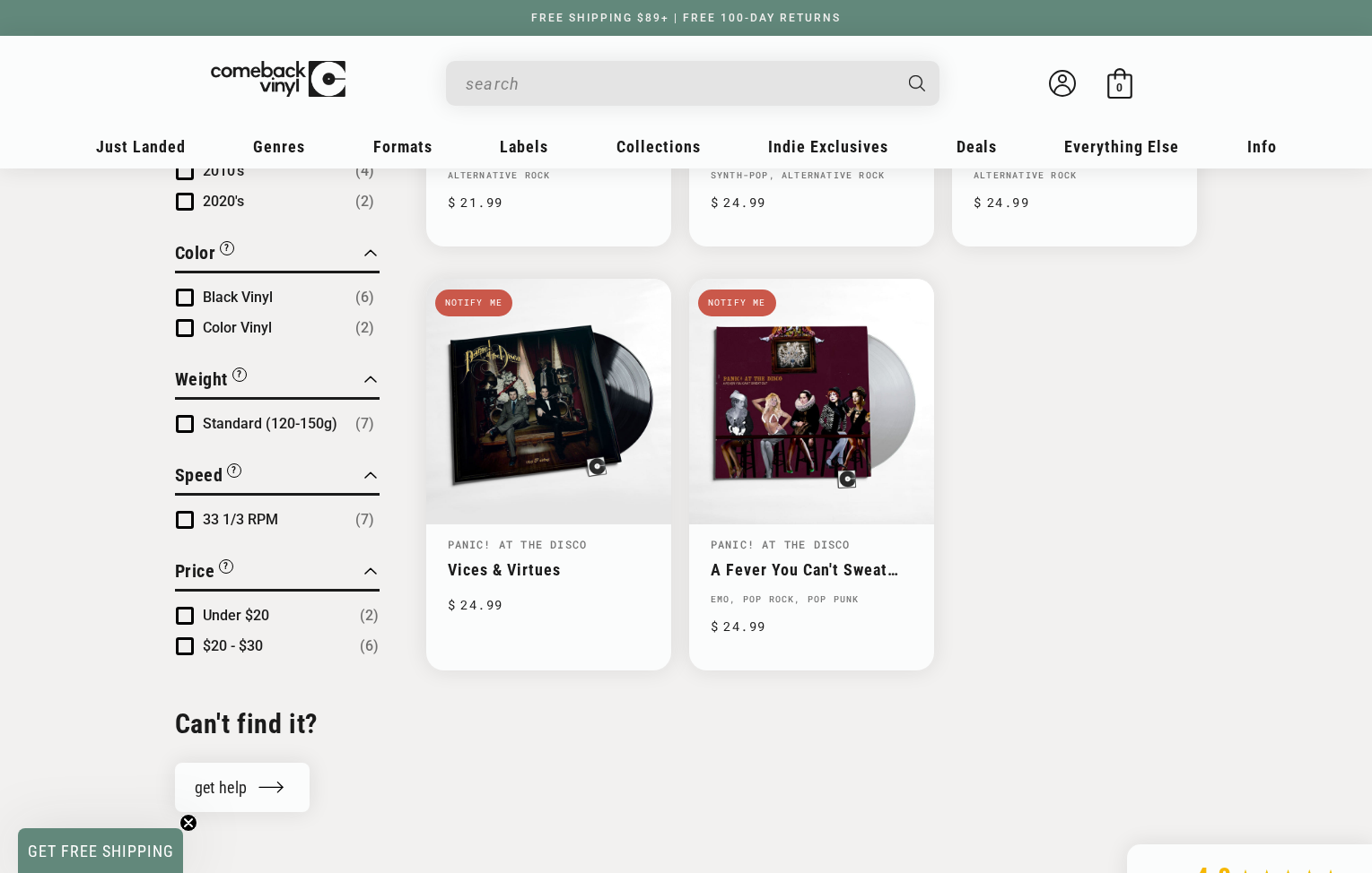
scroll to position [949, 0]
